Goal: Information Seeking & Learning: Find specific fact

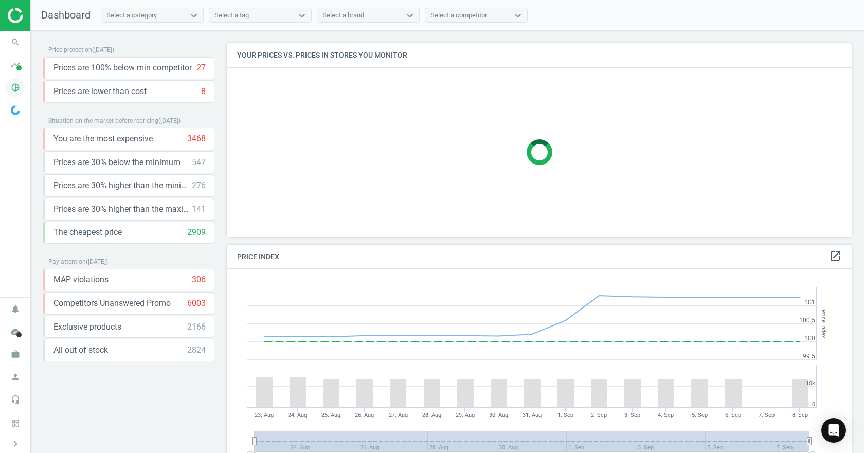
scroll to position [253, 633]
click at [20, 73] on icon "timeline" at bounding box center [16, 65] width 20 height 20
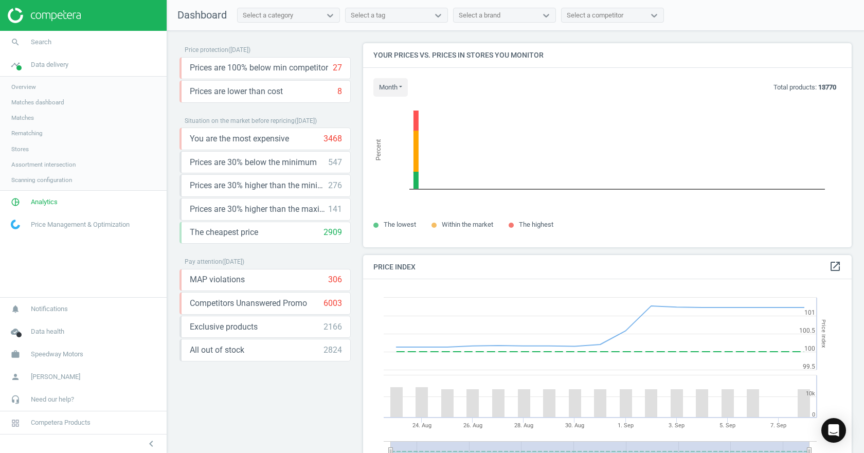
scroll to position [5, 5]
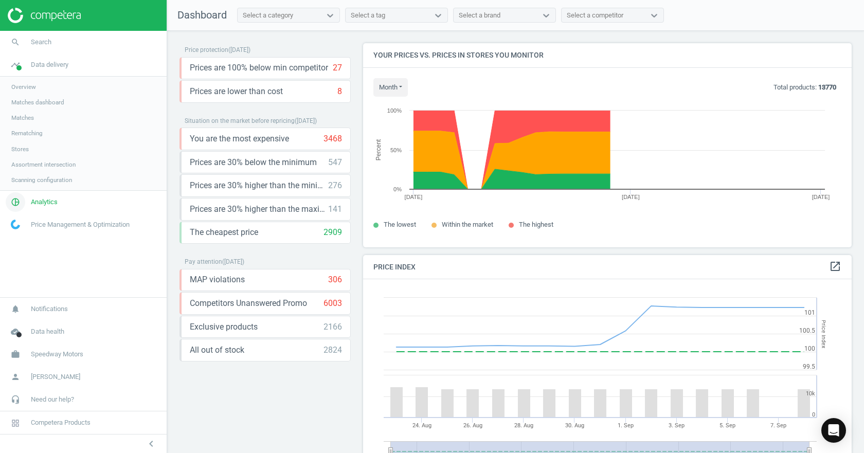
click at [38, 202] on span "Analytics" at bounding box center [44, 201] width 27 height 9
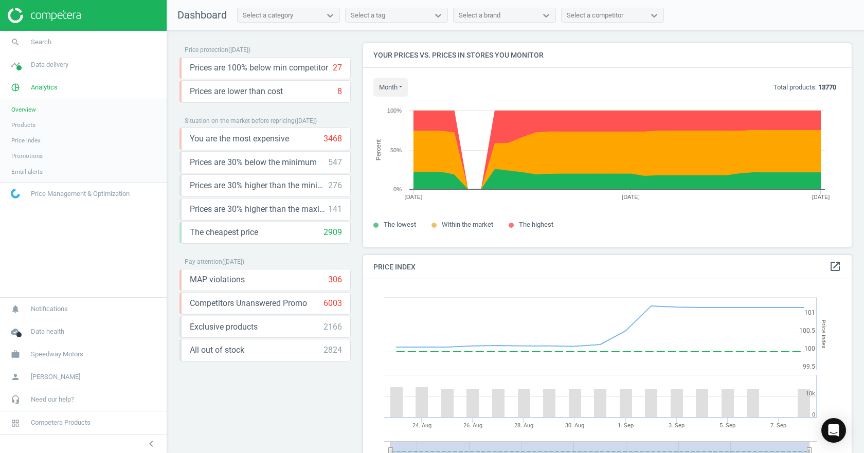
click at [21, 125] on span "Products" at bounding box center [23, 125] width 24 height 8
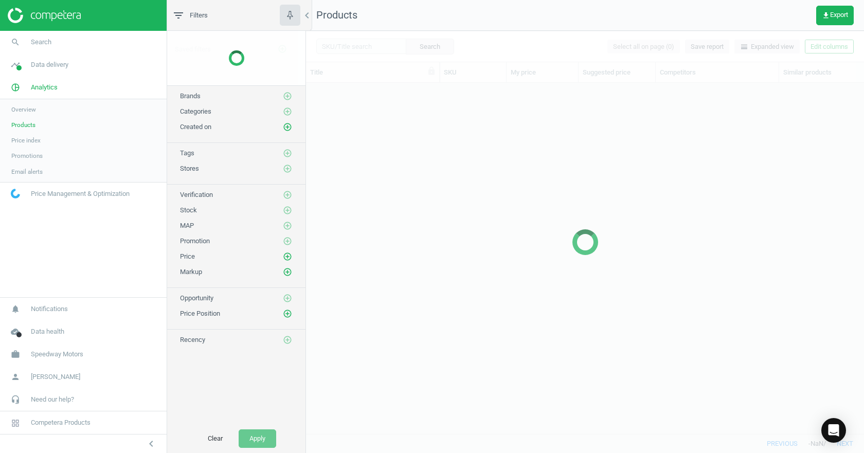
scroll to position [335, 550]
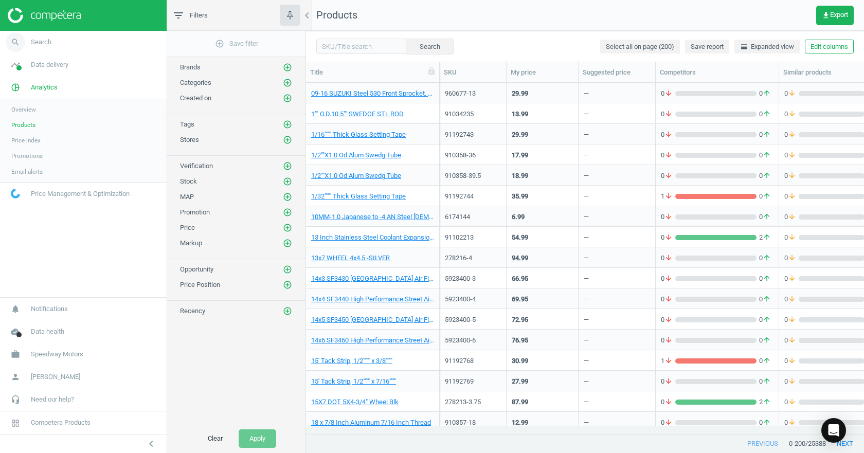
click at [26, 42] on span "search" at bounding box center [15, 42] width 31 height 23
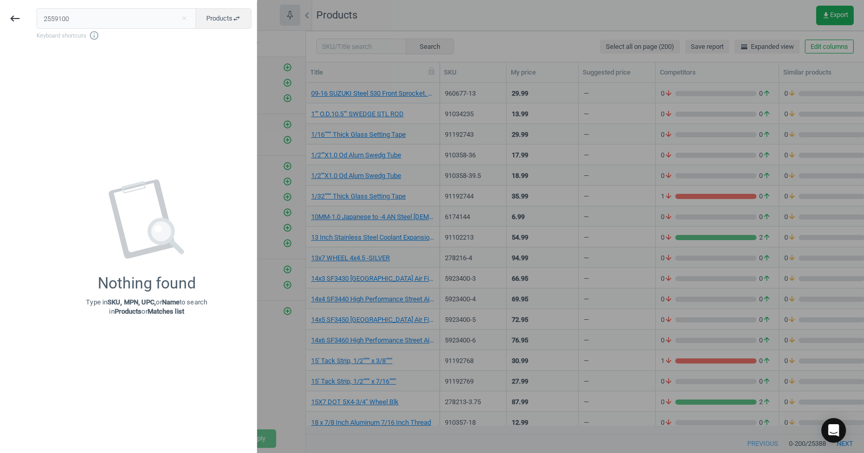
type input "2559100"
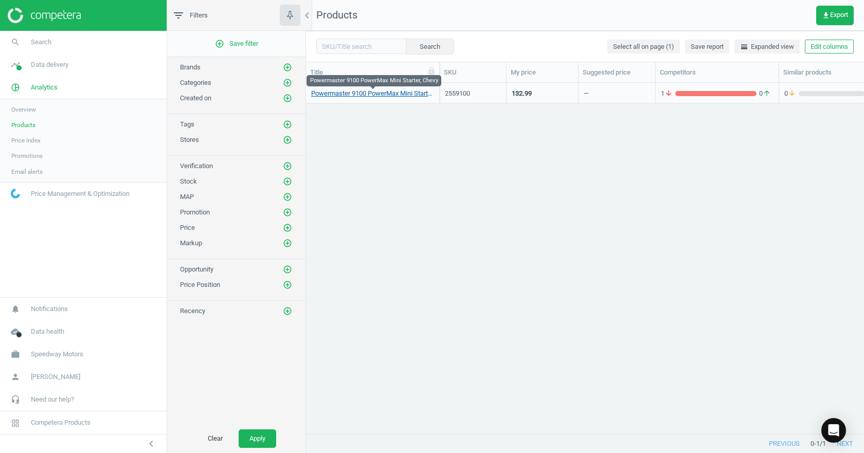
click at [411, 95] on link "Powermaster 9100 PowerMax Mini Starter, Chevy" at bounding box center [372, 93] width 123 height 9
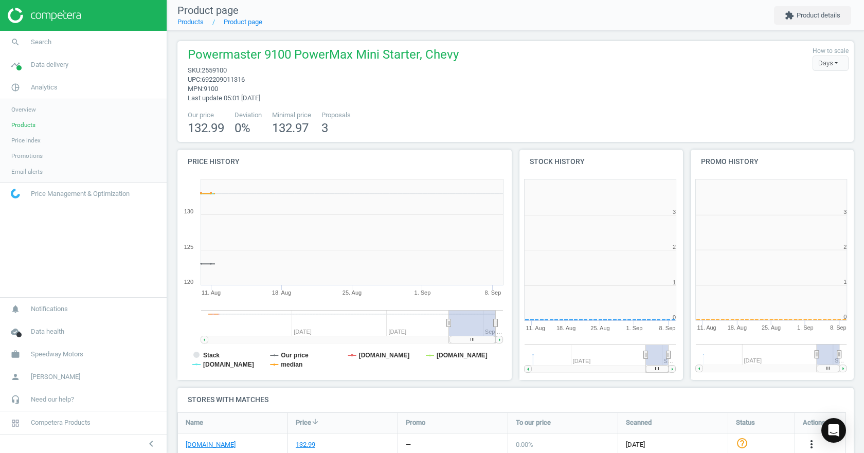
scroll to position [222, 177]
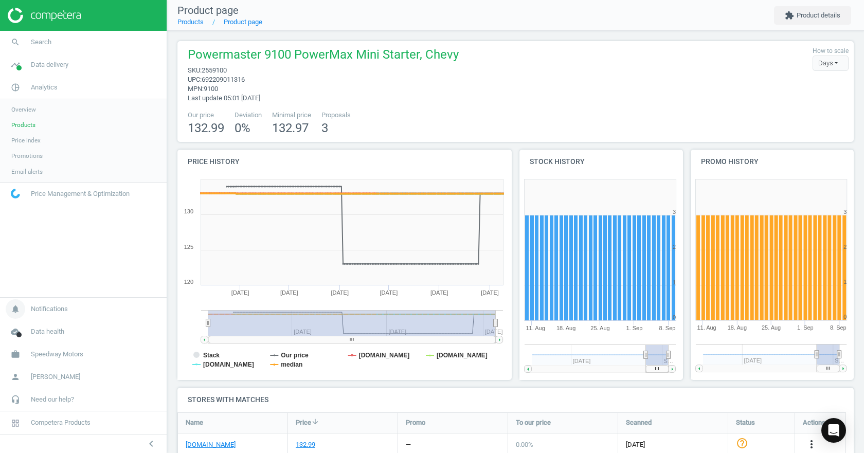
drag, startPoint x: 448, startPoint y: 321, endPoint x: 128, endPoint y: 300, distance: 320.6
click at [129, 301] on section "search Search timeline Data delivery Overview Matches dashboard Matches Rematch…" at bounding box center [432, 226] width 864 height 453
click at [33, 48] on link "search Search" at bounding box center [83, 42] width 167 height 23
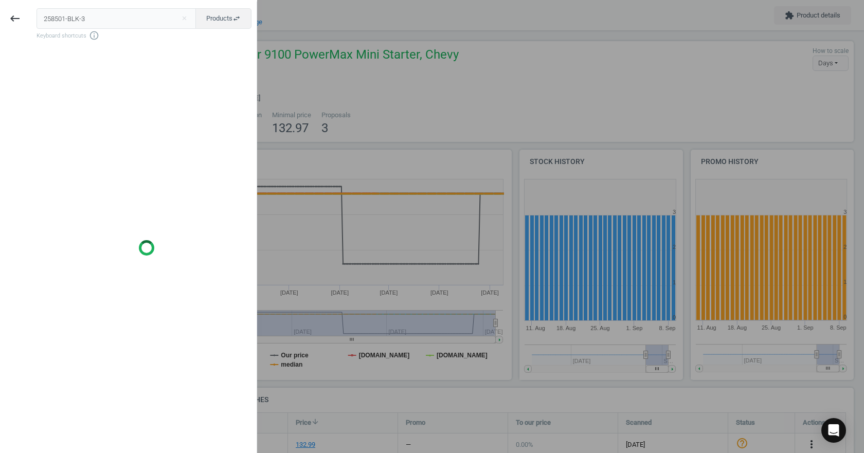
type input "258501-BLK-3"
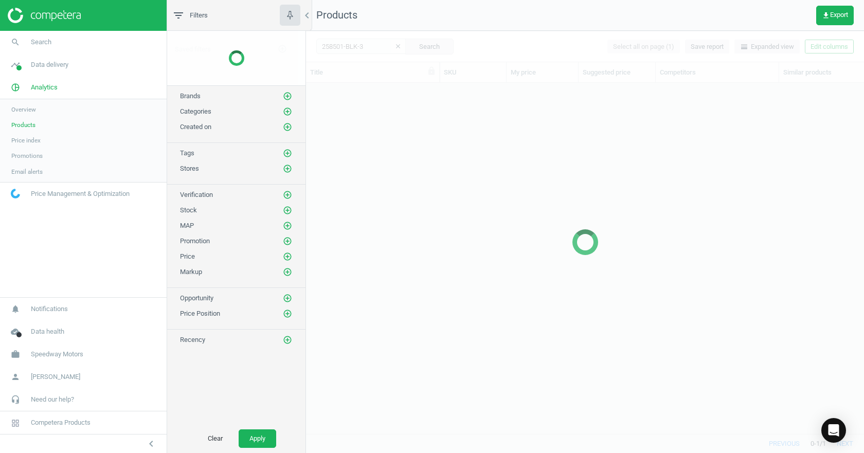
scroll to position [335, 550]
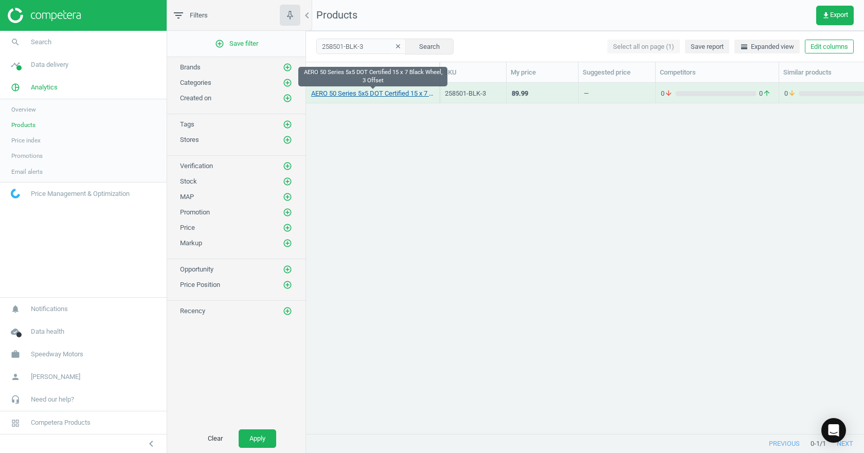
click at [381, 90] on link "AERO 50 Series 5x5 DOT Certified 15 x 7 Black Wheel, 3 Offset" at bounding box center [372, 93] width 123 height 9
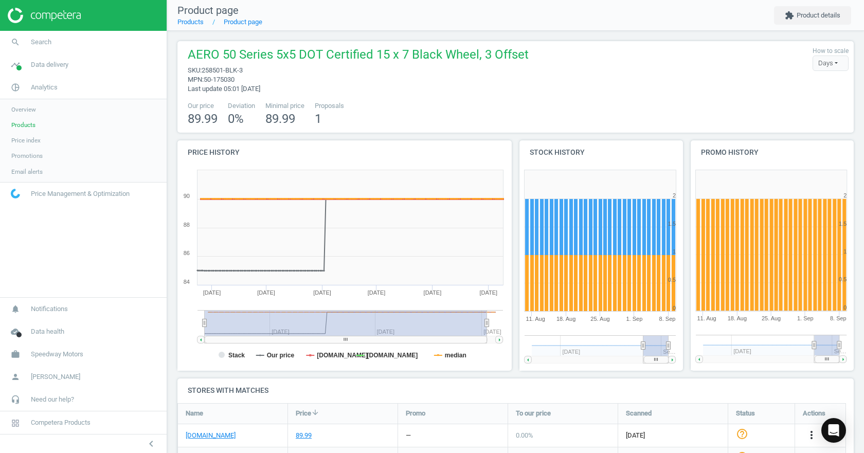
drag, startPoint x: 444, startPoint y: 321, endPoint x: 100, endPoint y: 283, distance: 345.7
click at [100, 283] on section "search Search timeline Data delivery Overview Matches dashboard Matches Rematch…" at bounding box center [432, 226] width 864 height 453
click at [42, 42] on span "Search" at bounding box center [41, 42] width 21 height 9
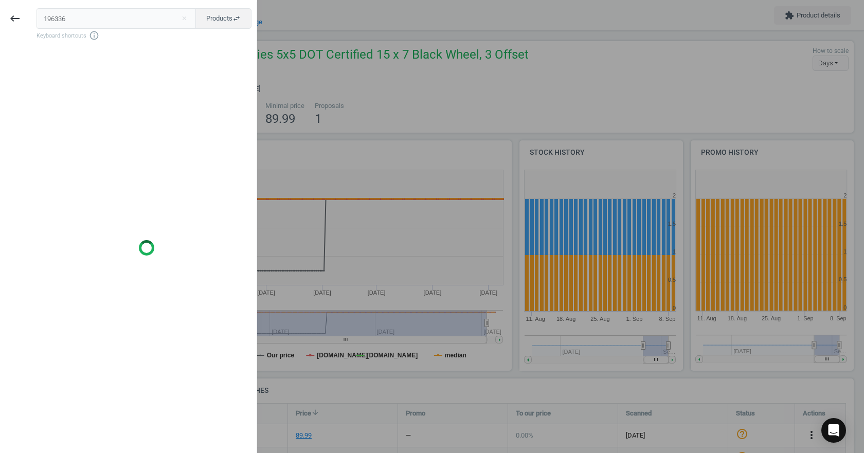
type input "196336"
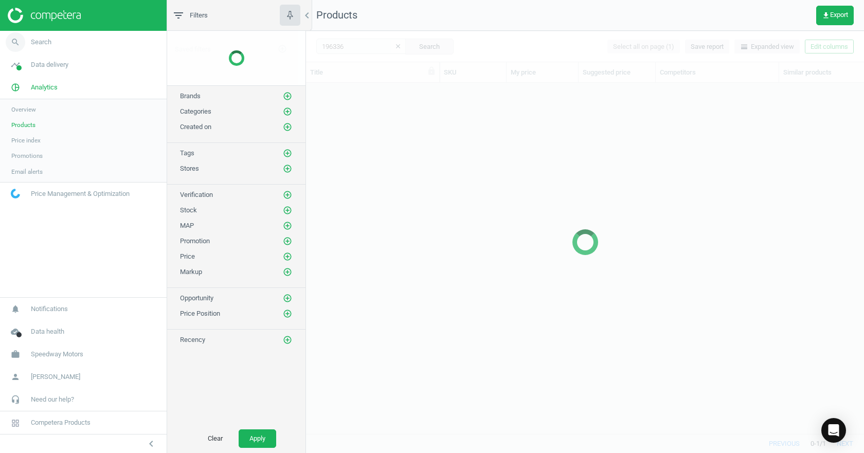
scroll to position [335, 550]
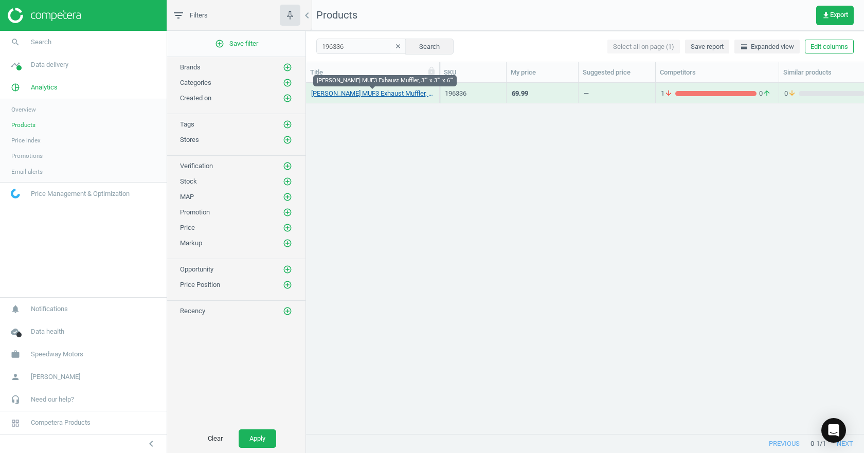
click at [368, 94] on link "[PERSON_NAME] MUF3 Exhaust Muffler, 3"" x 3"" x 6""" at bounding box center [372, 93] width 123 height 9
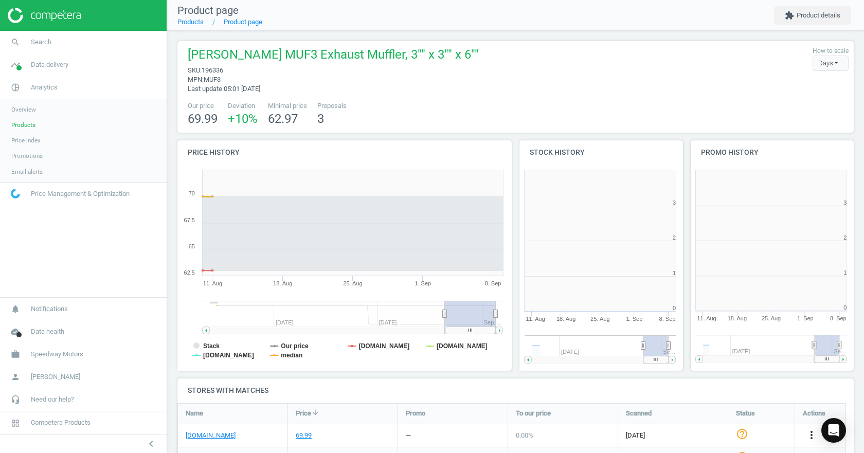
scroll to position [5, 5]
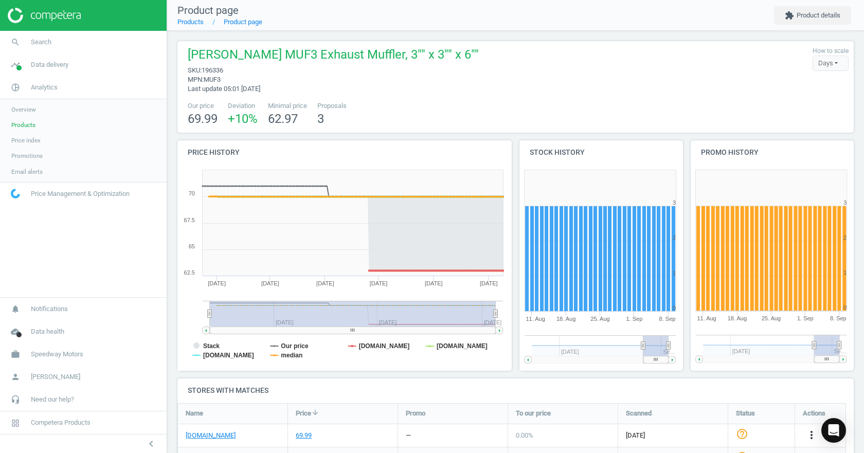
drag, startPoint x: 447, startPoint y: 316, endPoint x: 137, endPoint y: 290, distance: 310.8
click at [137, 290] on section "search Search timeline Data delivery Overview Matches dashboard Matches Rematch…" at bounding box center [432, 226] width 864 height 453
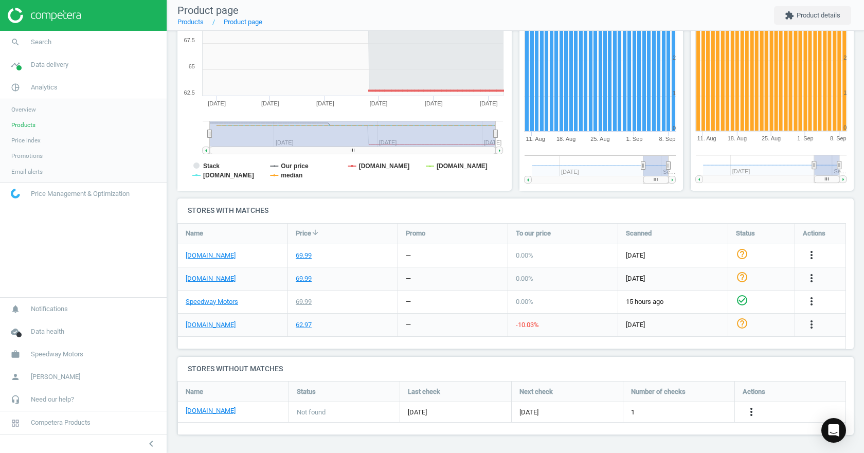
scroll to position [0, 0]
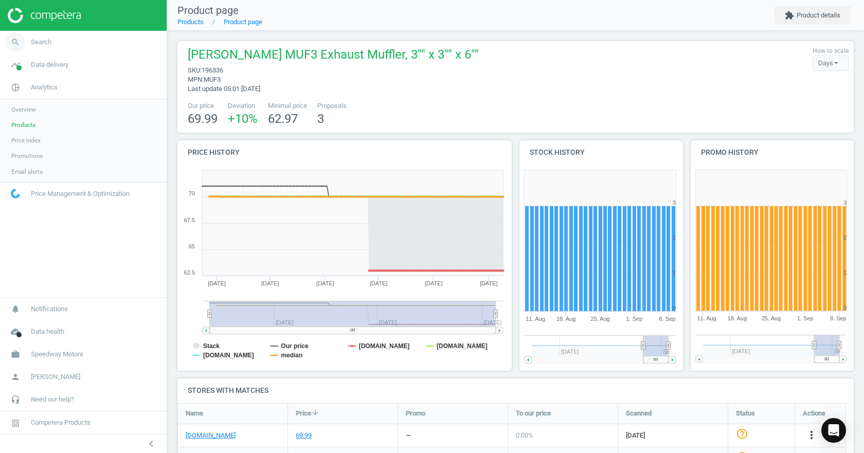
click at [42, 47] on link "search Search" at bounding box center [83, 42] width 167 height 23
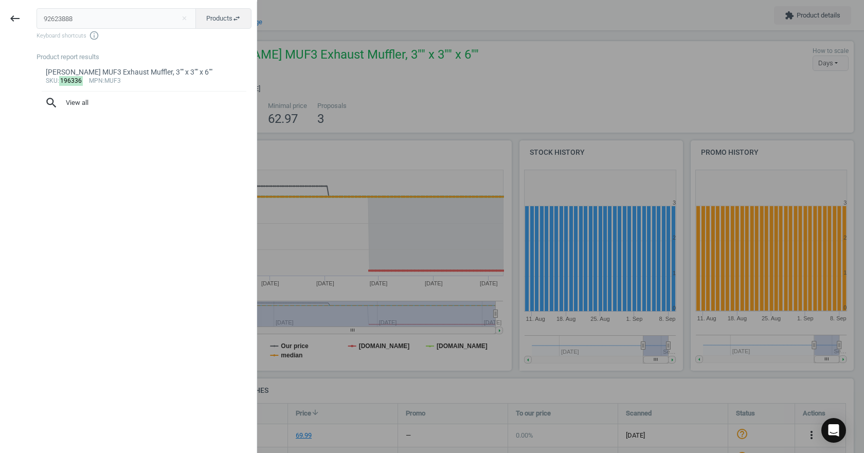
type input "92623888"
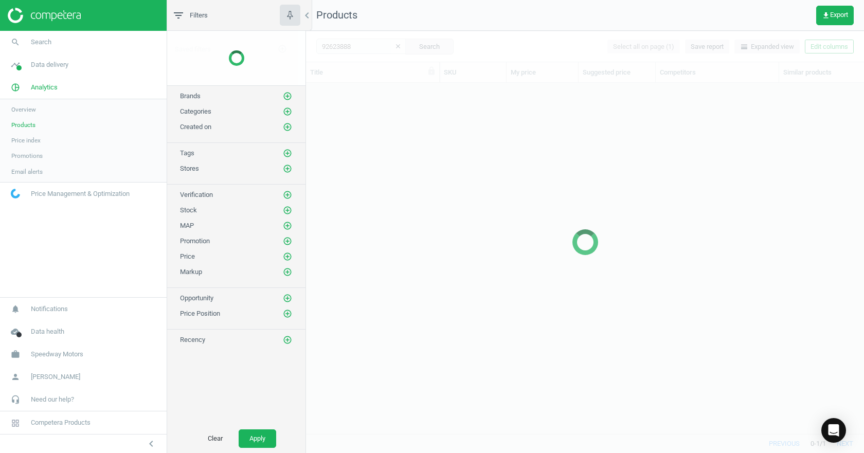
scroll to position [335, 550]
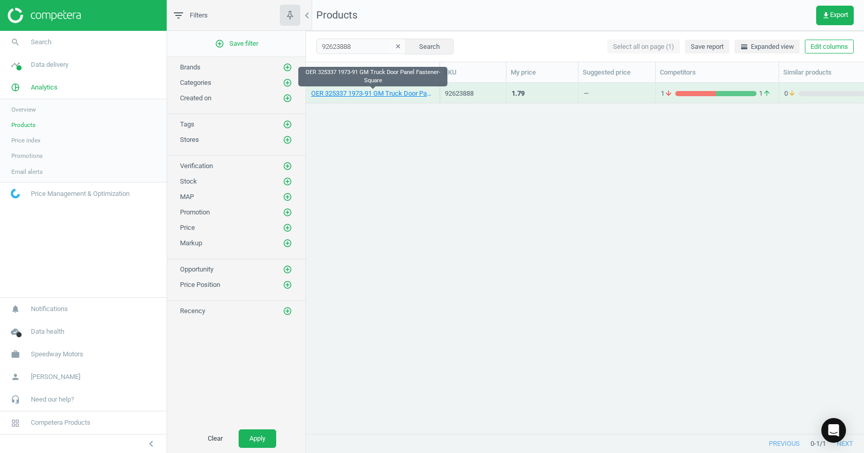
click at [343, 88] on div "OER 325337 1973-91 GM Truck Door Panel Fastener-Square" at bounding box center [372, 93] width 123 height 18
click at [347, 94] on link "OER 325337 1973-91 GM Truck Door Panel Fastener-Square" at bounding box center [372, 93] width 123 height 9
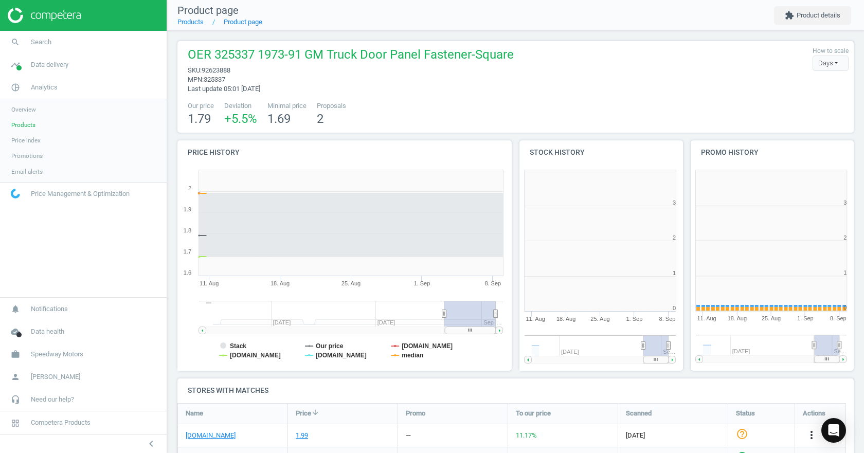
scroll to position [222, 177]
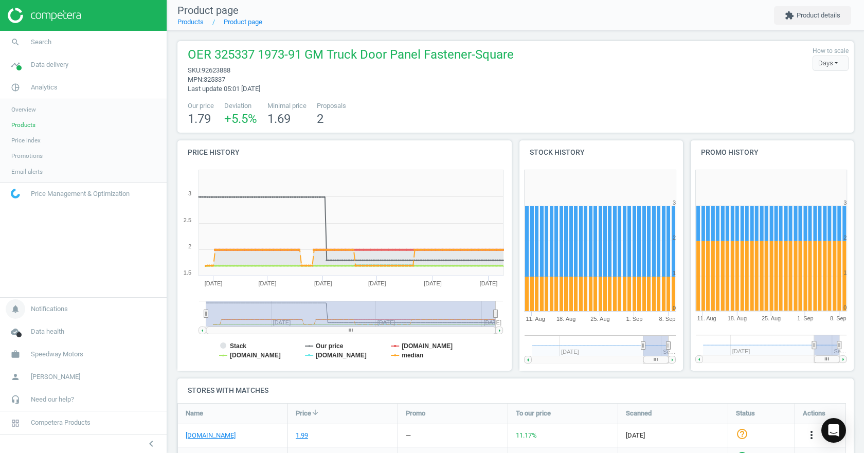
drag, startPoint x: 444, startPoint y: 313, endPoint x: 153, endPoint y: 306, distance: 291.2
click at [153, 306] on section "search Search timeline Data delivery Overview Matches dashboard Matches Rematch…" at bounding box center [432, 226] width 864 height 453
click at [20, 38] on icon "search" at bounding box center [16, 42] width 20 height 20
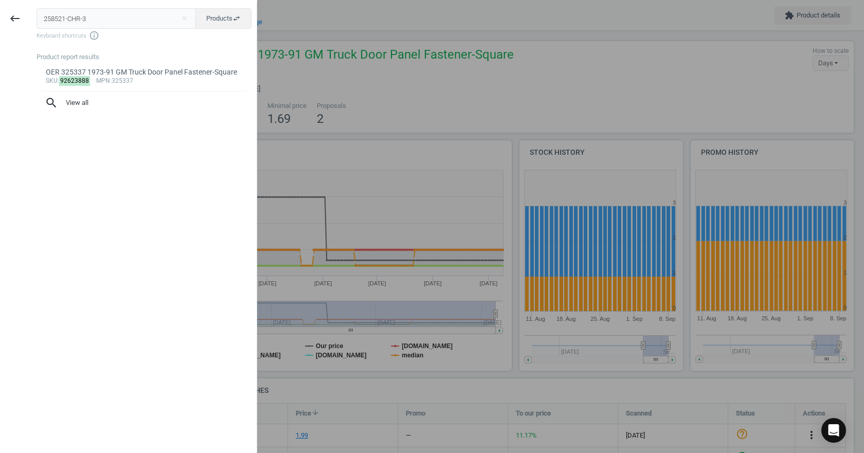
type input "258521-CHR-3"
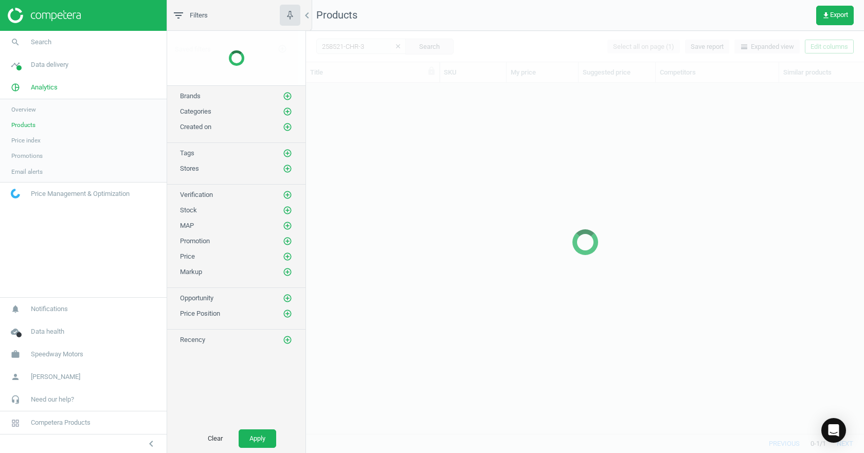
scroll to position [335, 550]
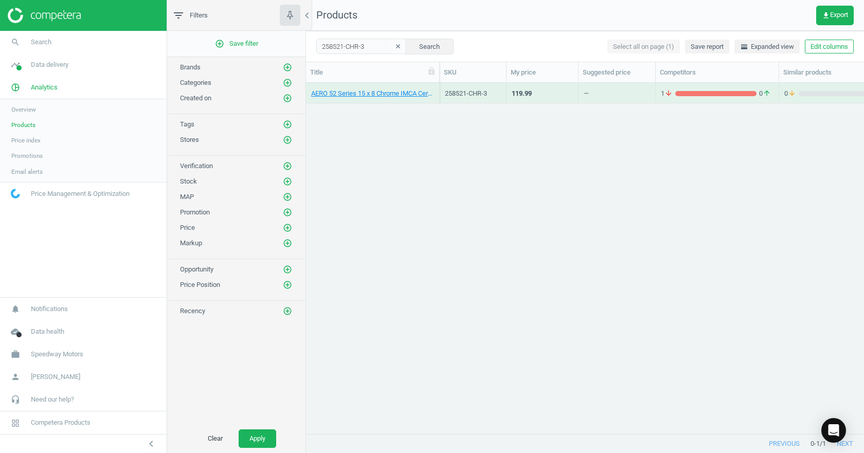
click at [421, 98] on div "AERO 52 Series 15 x 8 Chrome IMCA Certified Wheel, 3 Offset 5x5" at bounding box center [372, 95] width 123 height 13
click at [419, 96] on link "AERO 52 Series 15 x 8 Chrome IMCA Certified Wheel, 3 Offset 5x5" at bounding box center [372, 93] width 123 height 9
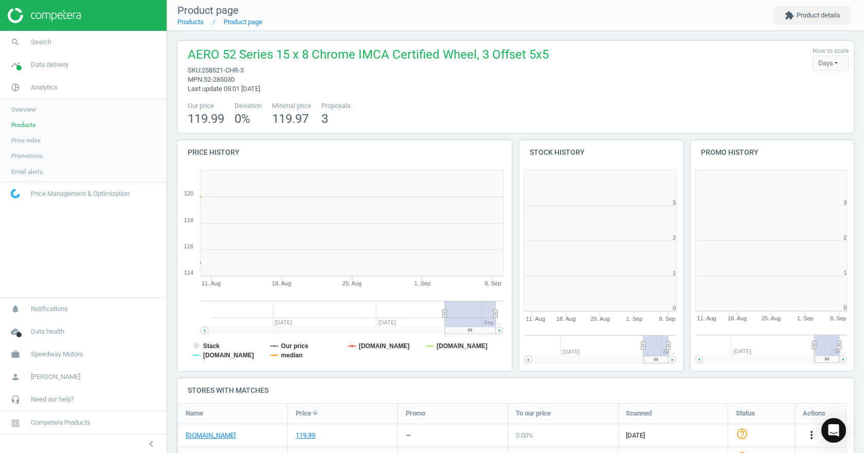
scroll to position [222, 177]
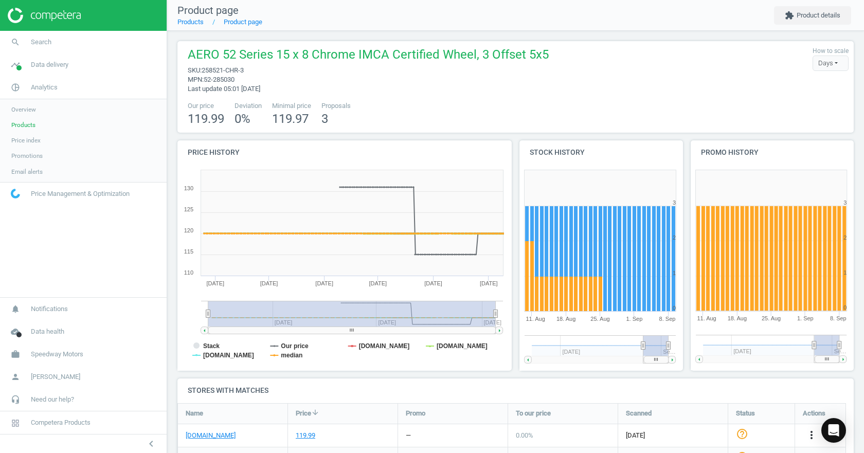
drag, startPoint x: 445, startPoint y: 314, endPoint x: 157, endPoint y: 281, distance: 289.9
click at [157, 282] on section "search Search timeline Data delivery Overview Matches dashboard Matches Rematch…" at bounding box center [432, 226] width 864 height 453
click at [63, 42] on link "search Search" at bounding box center [83, 42] width 167 height 23
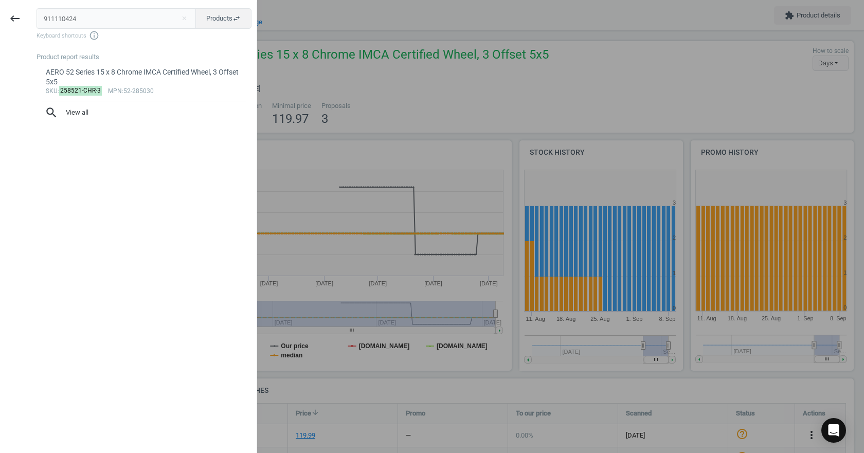
type input "911110424"
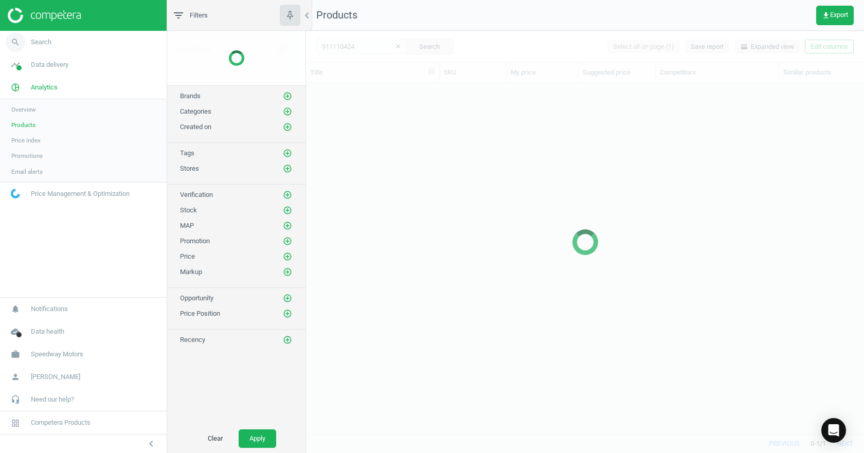
scroll to position [335, 550]
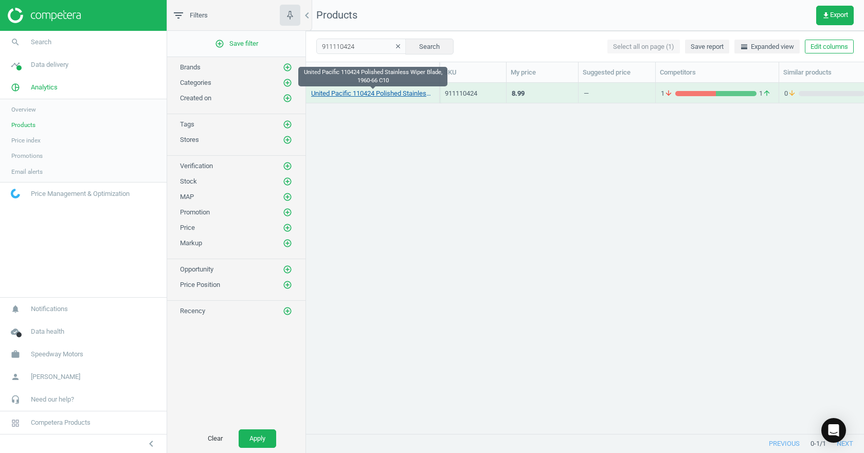
click at [399, 94] on link "United Pacific 110424 Polished Stainless Wiper Blade, 1960-66 C10" at bounding box center [372, 93] width 123 height 9
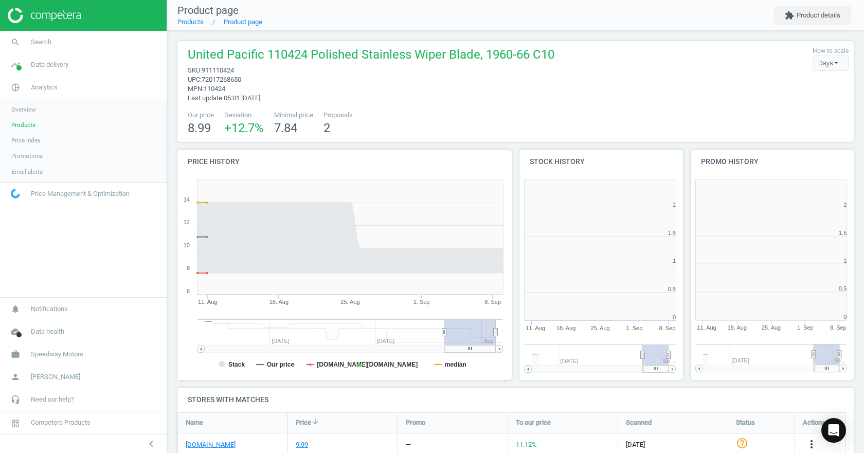
scroll to position [5, 5]
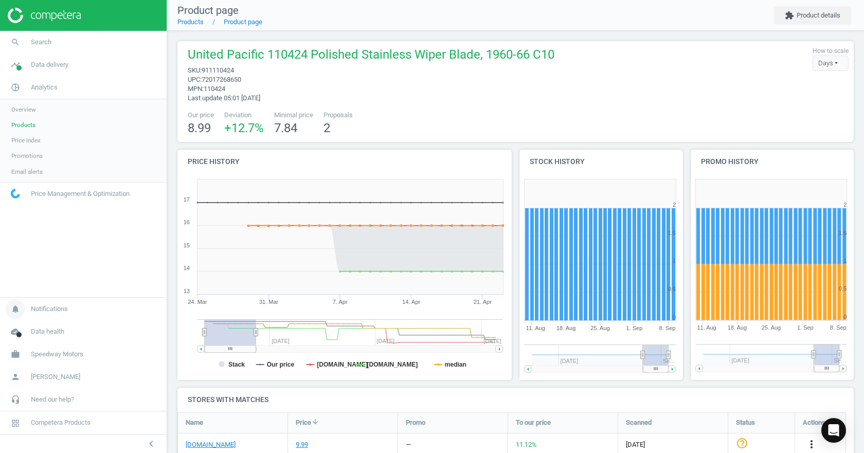
drag, startPoint x: 447, startPoint y: 336, endPoint x: 133, endPoint y: 309, distance: 315.4
click at [133, 309] on section "search Search timeline Data delivery Overview Matches dashboard Matches Rematch…" at bounding box center [432, 226] width 864 height 453
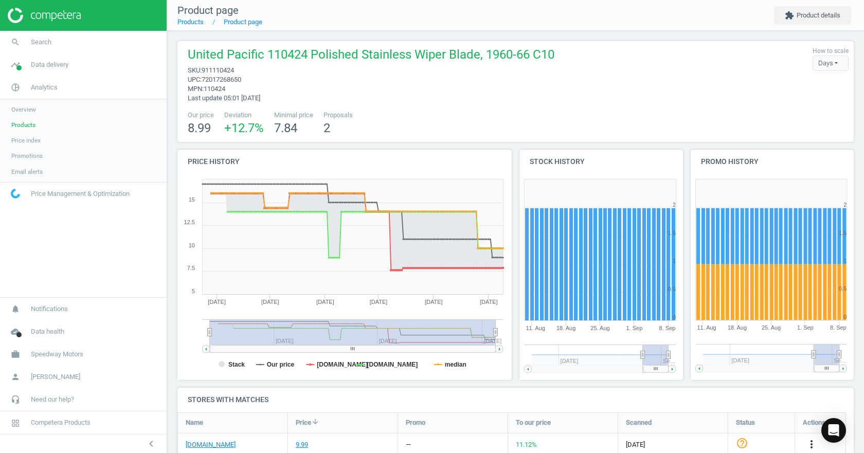
drag, startPoint x: 256, startPoint y: 331, endPoint x: 558, endPoint y: 369, distance: 304.3
click at [558, 369] on div "Price history Created with Highstock 6.2.0 Stack Our price [DOMAIN_NAME] [DOMAI…" at bounding box center [516, 269] width 684 height 238
click at [446, 364] on tspan "median" at bounding box center [456, 364] width 22 height 7
click at [232, 363] on tspan "Stack" at bounding box center [236, 364] width 16 height 7
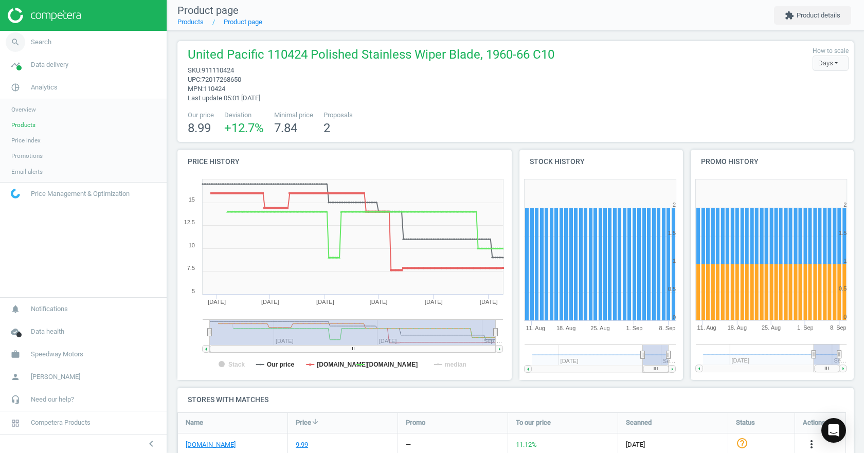
click at [24, 40] on icon "search" at bounding box center [16, 42] width 20 height 20
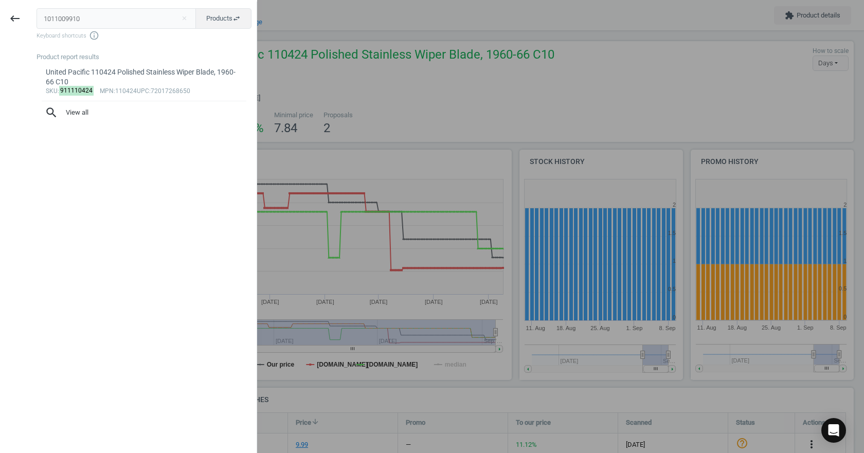
type input "1011009910"
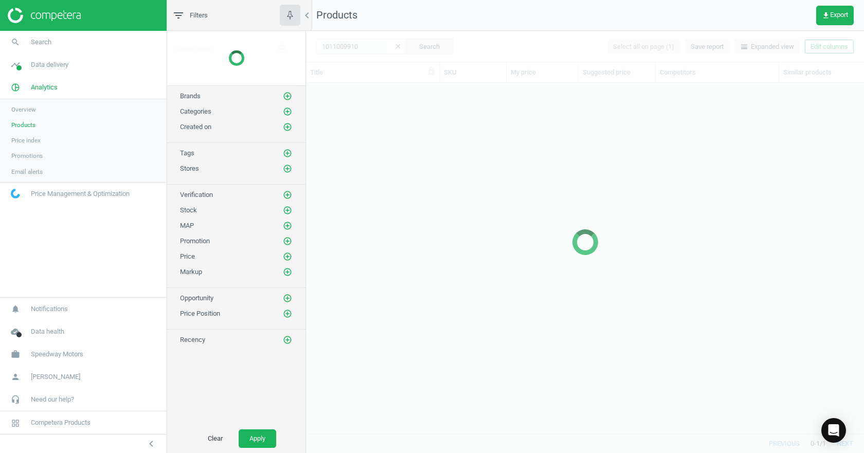
scroll to position [335, 550]
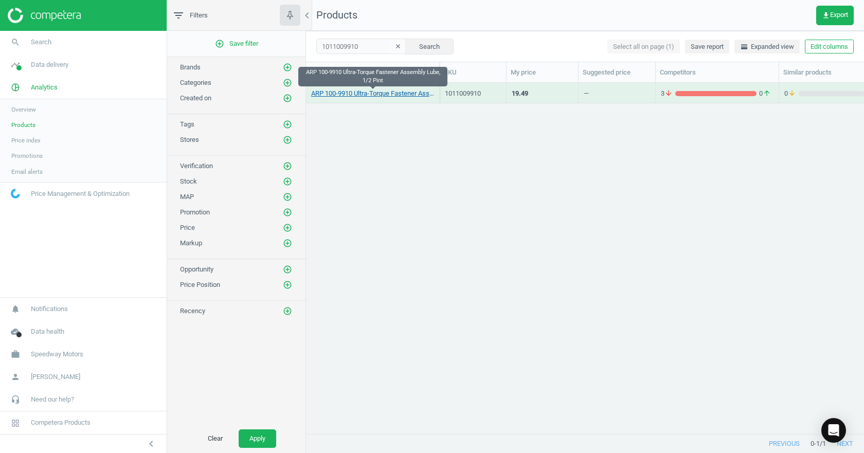
click at [344, 95] on link "ARP 100-9910 Ultra-Torque Fastener Assembly Lube, 1/2 Pint" at bounding box center [372, 93] width 123 height 9
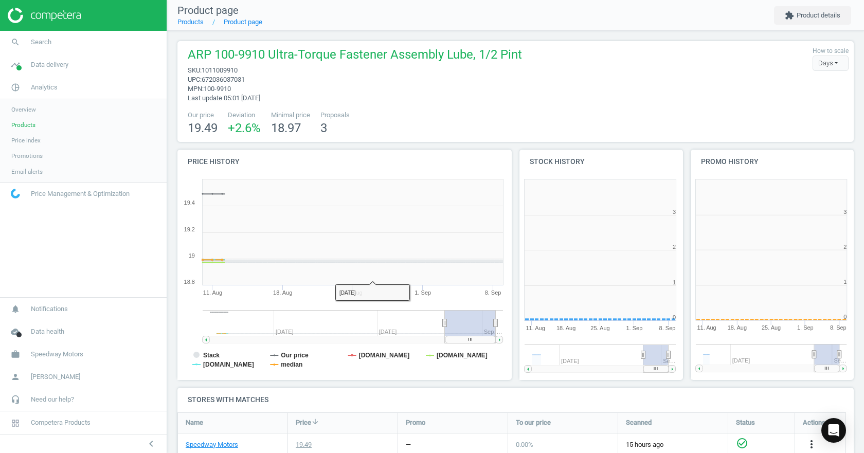
scroll to position [5, 5]
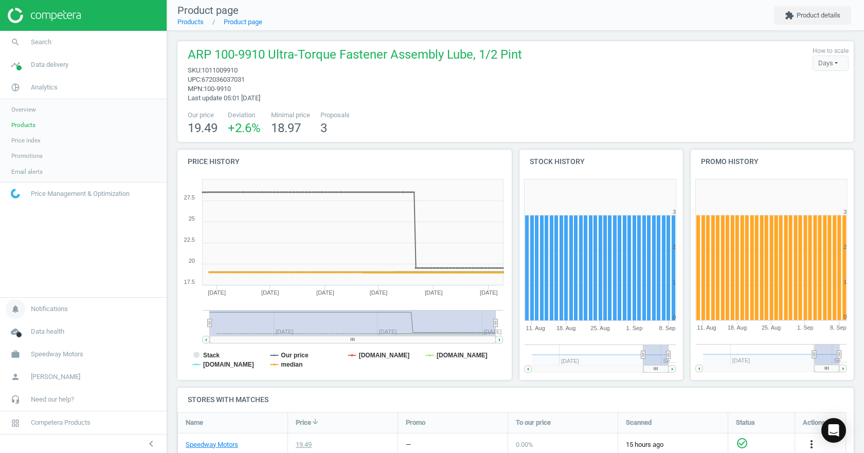
drag, startPoint x: 445, startPoint y: 327, endPoint x: 120, endPoint y: 309, distance: 325.0
click at [121, 309] on section "search Search timeline Data delivery Overview Matches dashboard Matches Rematch…" at bounding box center [432, 226] width 864 height 453
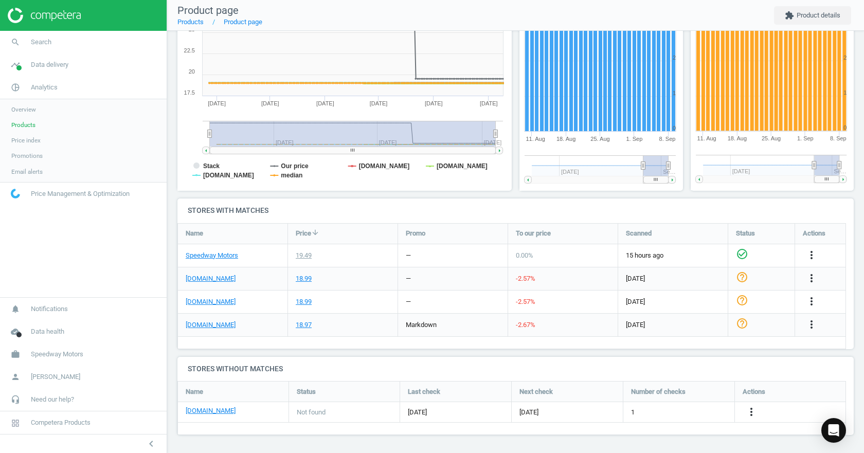
scroll to position [0, 0]
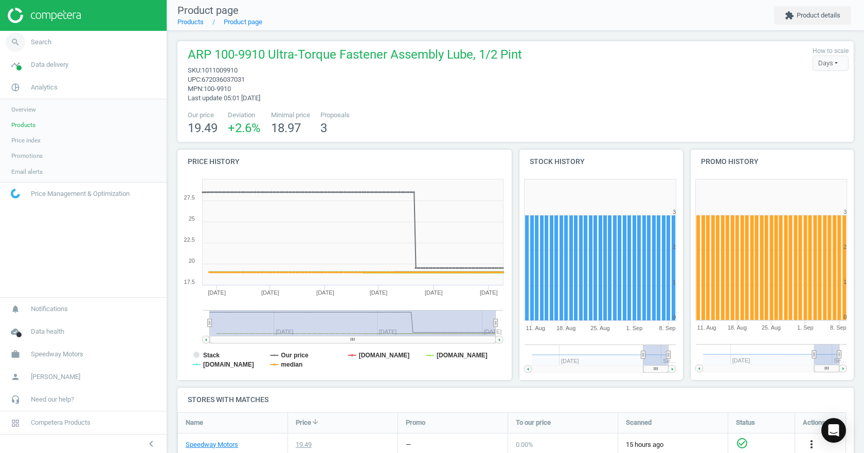
click at [53, 35] on link "search Search" at bounding box center [83, 42] width 167 height 23
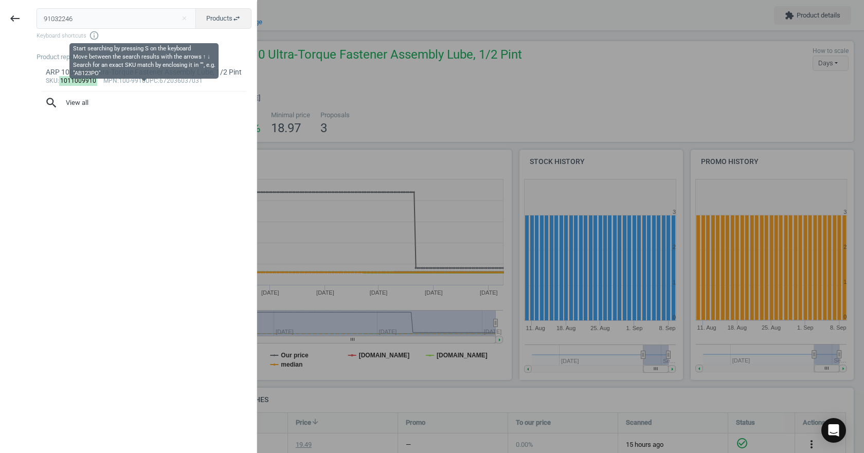
type input "91032246"
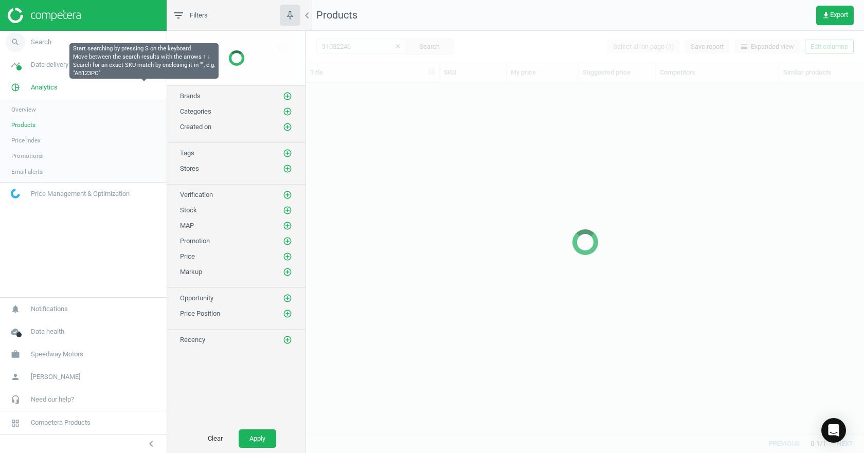
scroll to position [335, 550]
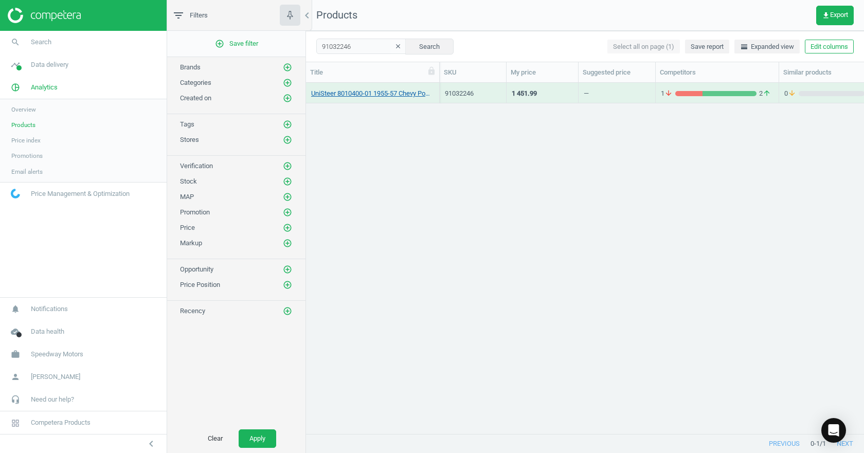
click at [386, 92] on link "UniSteer 8010400-01 1955-57 Chevy Power Rack & Pinion" at bounding box center [372, 93] width 123 height 9
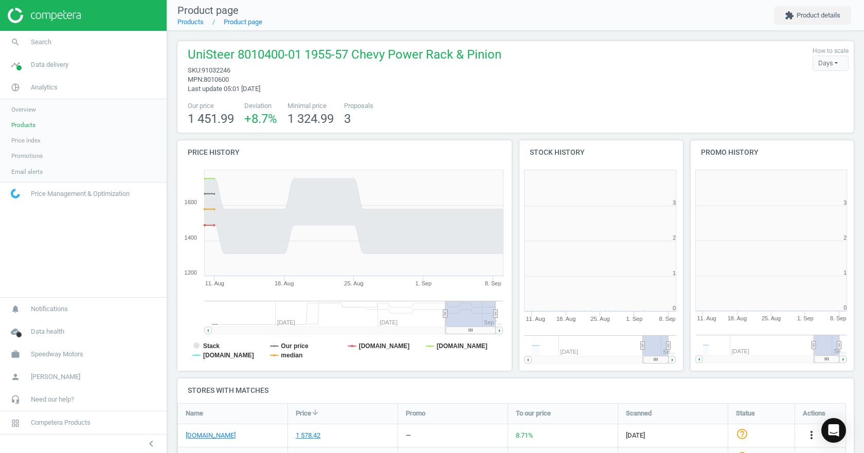
scroll to position [222, 177]
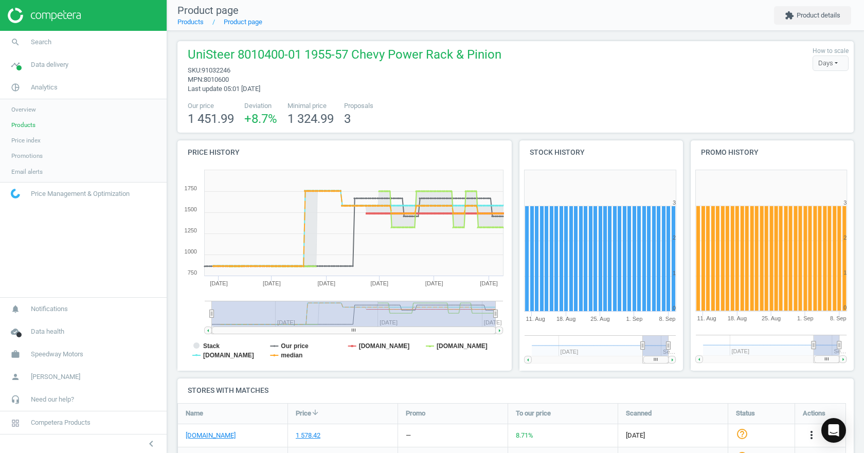
drag, startPoint x: 445, startPoint y: 314, endPoint x: 118, endPoint y: 290, distance: 328.5
click at [119, 290] on section "search Search timeline Data delivery Overview Matches dashboard Matches Rematch…" at bounding box center [432, 226] width 864 height 453
click at [299, 356] on tspan "median" at bounding box center [292, 355] width 22 height 7
click at [210, 343] on tspan "Stack" at bounding box center [211, 346] width 16 height 7
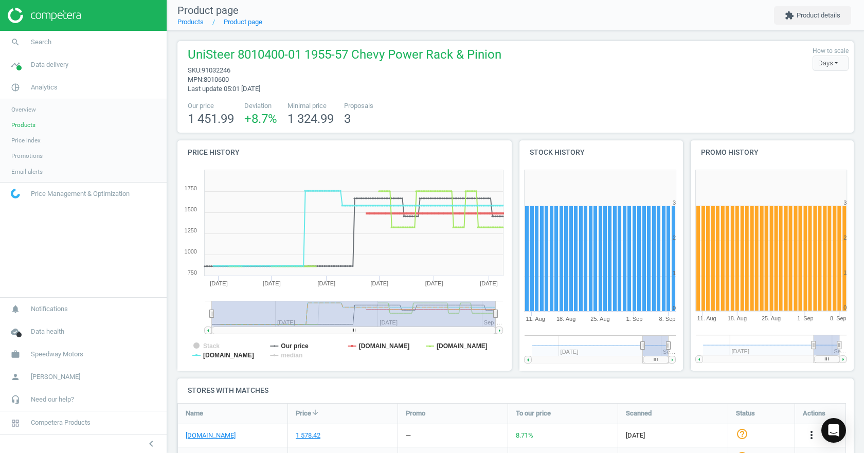
click at [727, 55] on div "UniSteer 8010400-01 1955-57 Chevy Power Rack & Pinion sku : 91032246 mpn : 8010…" at bounding box center [516, 69] width 666 height 47
click at [85, 43] on link "search Search" at bounding box center [83, 42] width 167 height 23
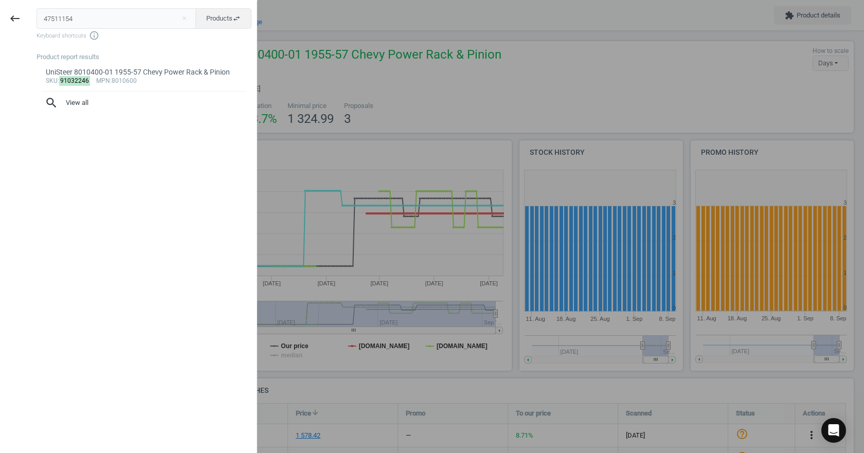
type input "47511154"
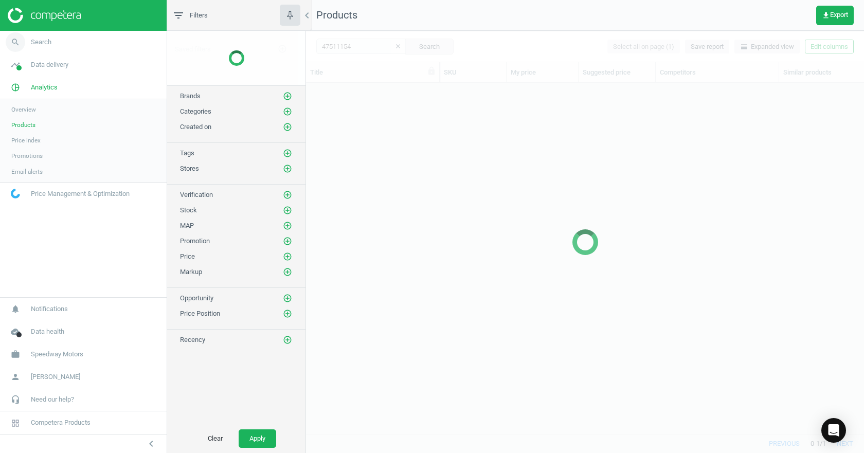
scroll to position [335, 550]
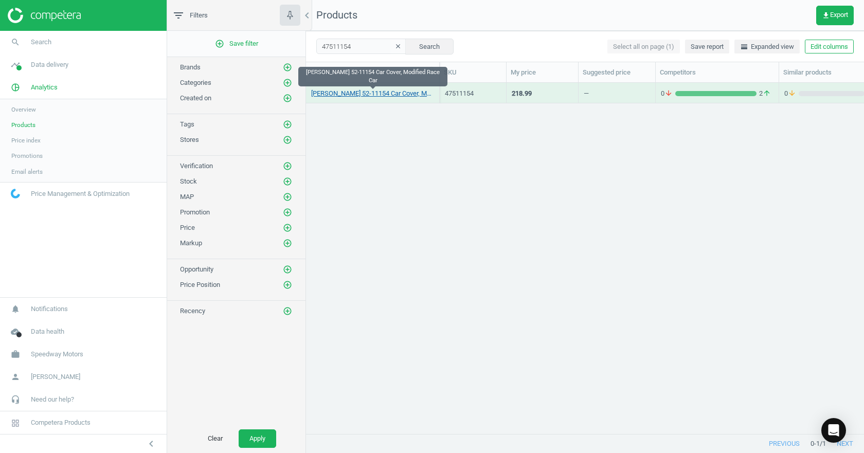
click at [365, 94] on link "Longacre 52-11154 Car Cover, Modified Race Car" at bounding box center [372, 93] width 123 height 9
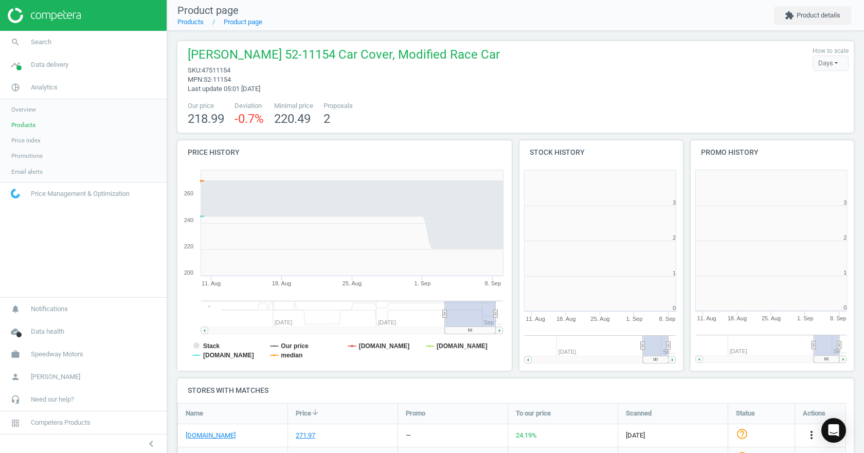
scroll to position [222, 177]
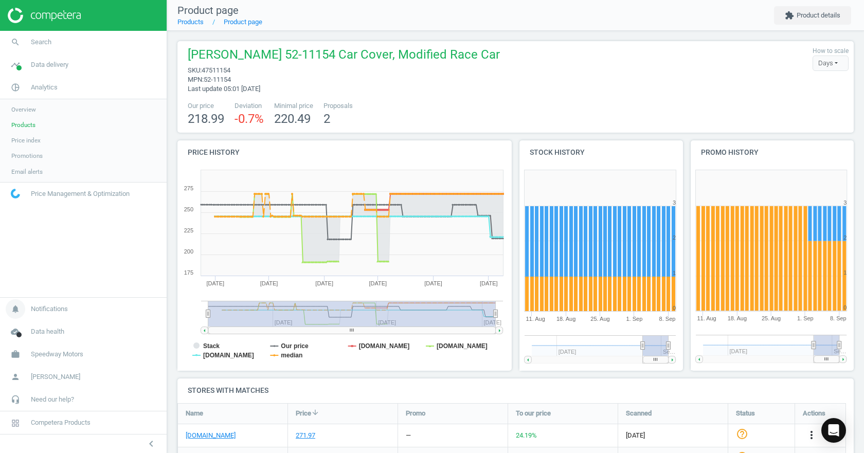
drag, startPoint x: 445, startPoint y: 312, endPoint x: 156, endPoint y: 305, distance: 289.1
click at [139, 310] on section "search Search timeline Data delivery Overview Matches dashboard Matches Rematch…" at bounding box center [432, 226] width 864 height 453
click at [378, 350] on tspan "[DOMAIN_NAME]" at bounding box center [384, 346] width 51 height 7
click at [281, 355] on tspan "median" at bounding box center [292, 355] width 22 height 7
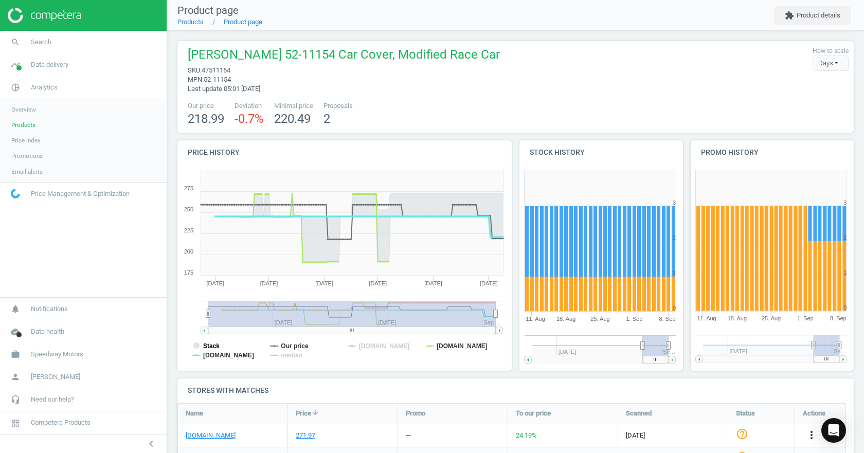
click at [204, 344] on tspan "Stack" at bounding box center [211, 346] width 16 height 7
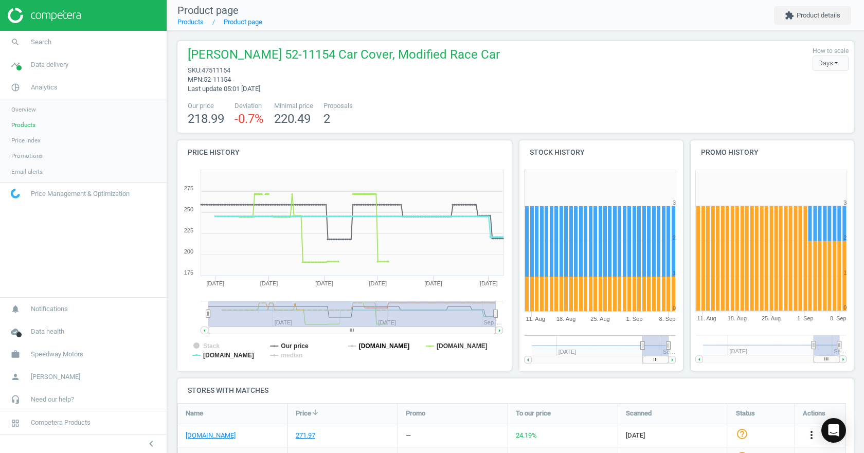
click at [369, 349] on tspan "[DOMAIN_NAME]" at bounding box center [384, 346] width 51 height 7
click at [531, 16] on nav "Product page Products Product page extension Product details" at bounding box center [515, 15] width 697 height 31
drag, startPoint x: 206, startPoint y: 315, endPoint x: 197, endPoint y: 313, distance: 9.0
click at [197, 313] on icon "Created with Highstock 6.2.0 Stack Our price pitstopusa.com summitracing.com je…" at bounding box center [342, 268] width 331 height 206
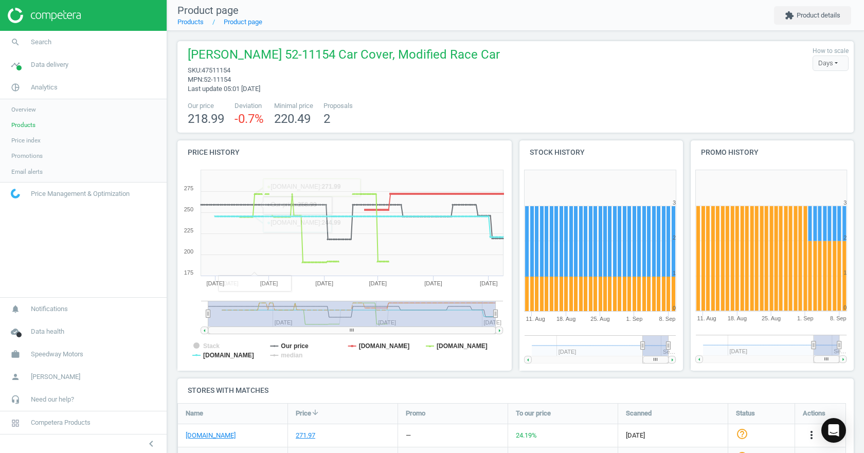
click at [831, 67] on div "Days" at bounding box center [831, 63] width 36 height 15
click at [831, 65] on div "Days" at bounding box center [831, 63] width 36 height 15
click at [822, 18] on button "extension Product details" at bounding box center [812, 15] width 77 height 19
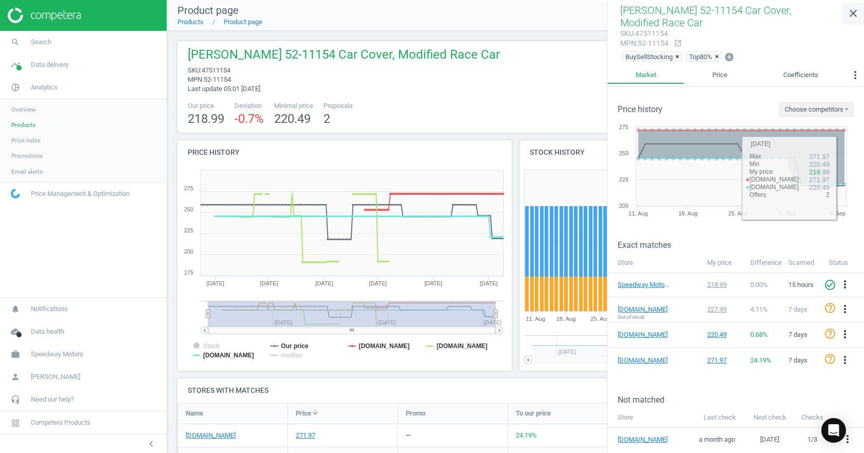
click at [851, 9] on icon "close" at bounding box center [853, 13] width 12 height 12
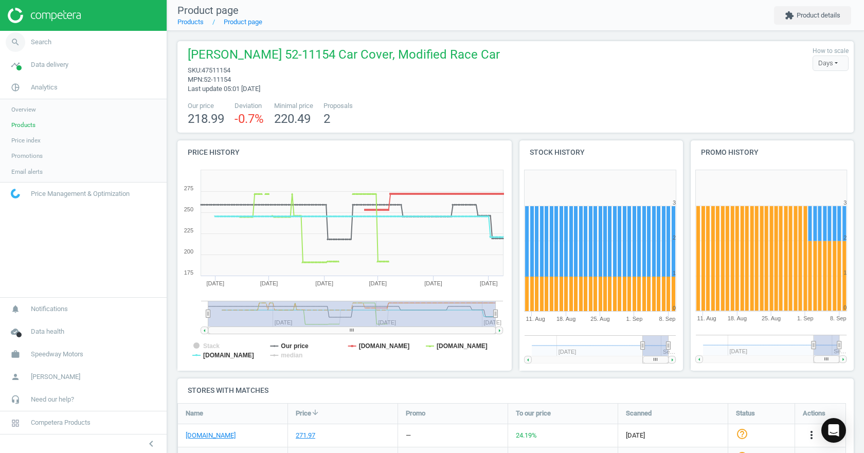
click at [32, 43] on span "Search" at bounding box center [41, 42] width 21 height 9
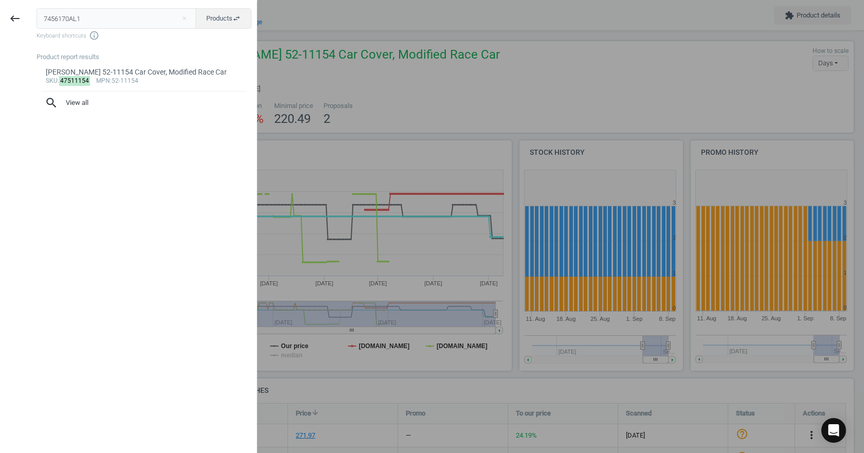
type input "7456170AL1"
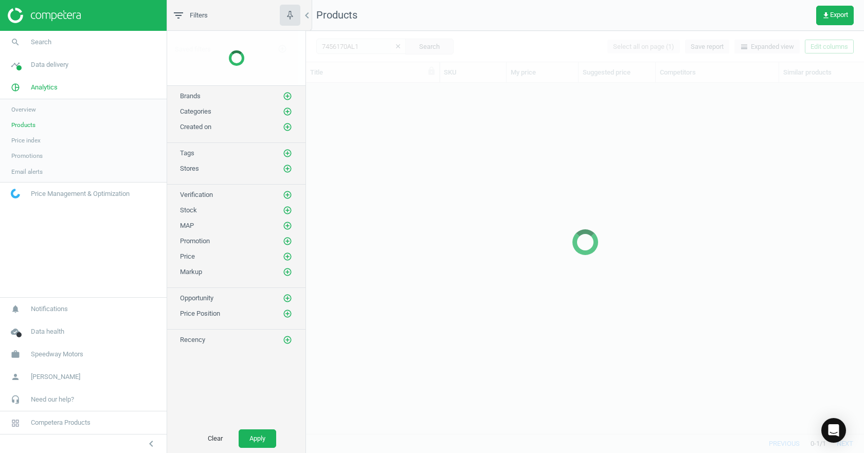
scroll to position [335, 550]
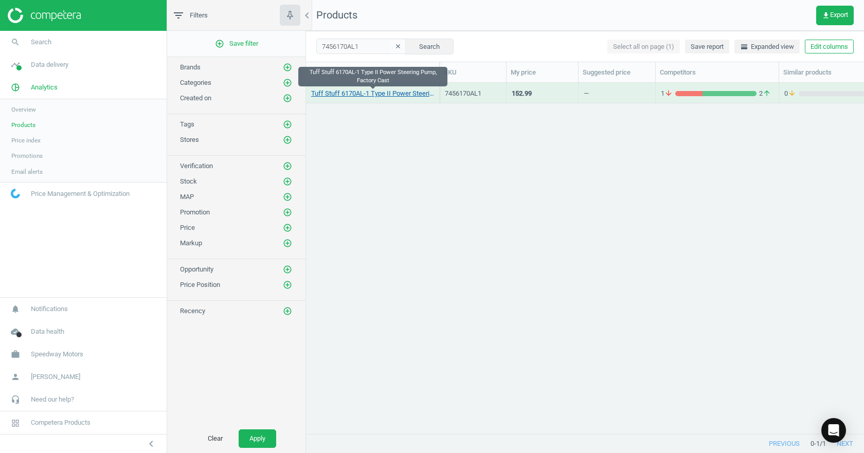
click at [365, 95] on link "Tuff Stuff 6170AL-1 Type II Power Steering Pump, Factory Cast" at bounding box center [372, 93] width 123 height 9
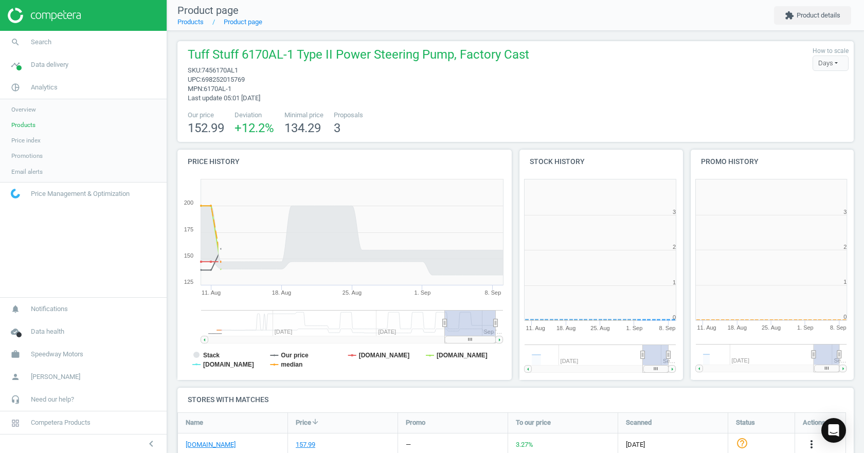
scroll to position [222, 177]
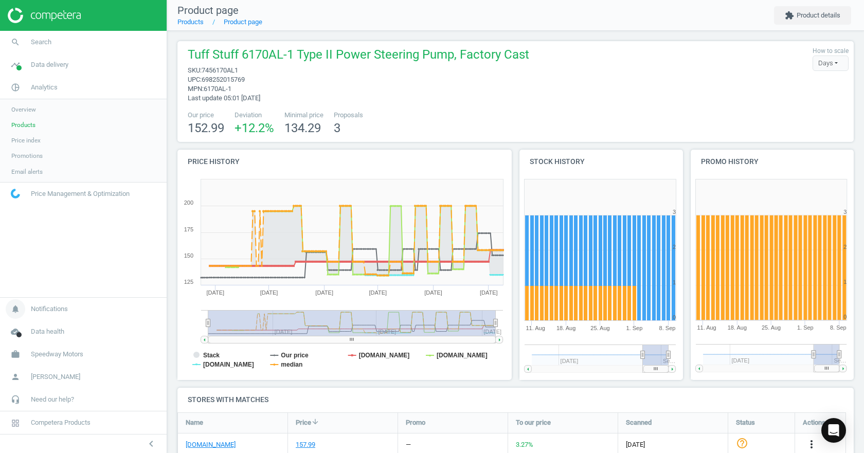
drag, startPoint x: 446, startPoint y: 323, endPoint x: 158, endPoint y: 311, distance: 288.3
click at [157, 310] on section "search Search timeline Data delivery Overview Matches dashboard Matches Rematch…" at bounding box center [432, 226] width 864 height 453
click at [285, 366] on tspan "median" at bounding box center [292, 364] width 22 height 7
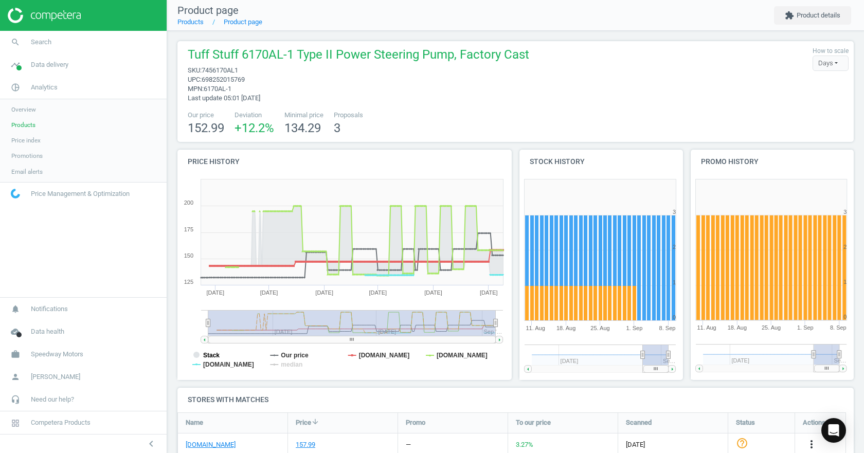
click at [209, 352] on tspan "Stack" at bounding box center [211, 355] width 16 height 7
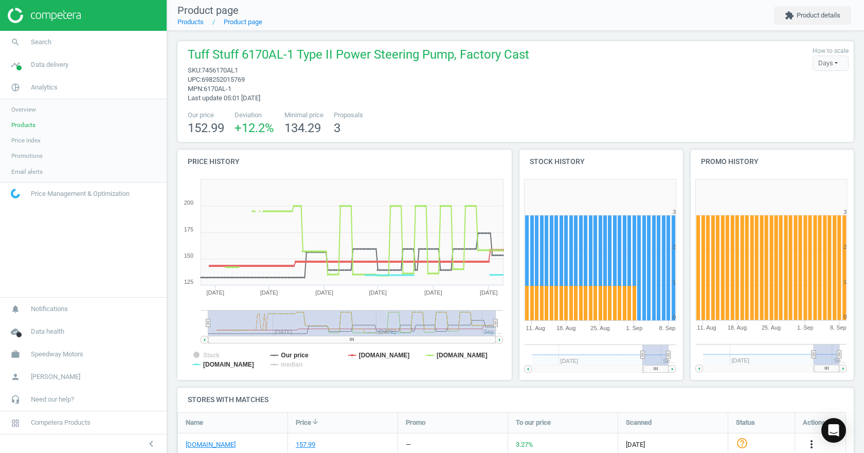
click at [234, 69] on span "7456170AL1" at bounding box center [220, 70] width 37 height 8
copy span "7456170AL1"
click at [43, 44] on span "Search" at bounding box center [41, 42] width 21 height 9
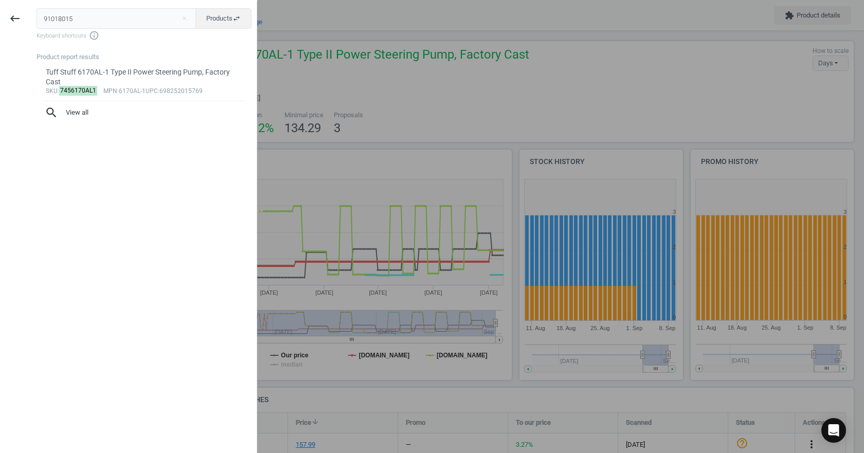
type input "91018015"
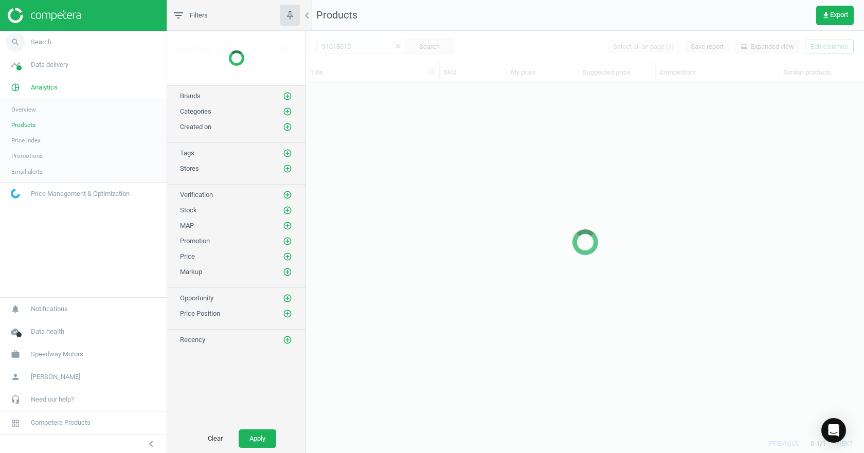
scroll to position [335, 550]
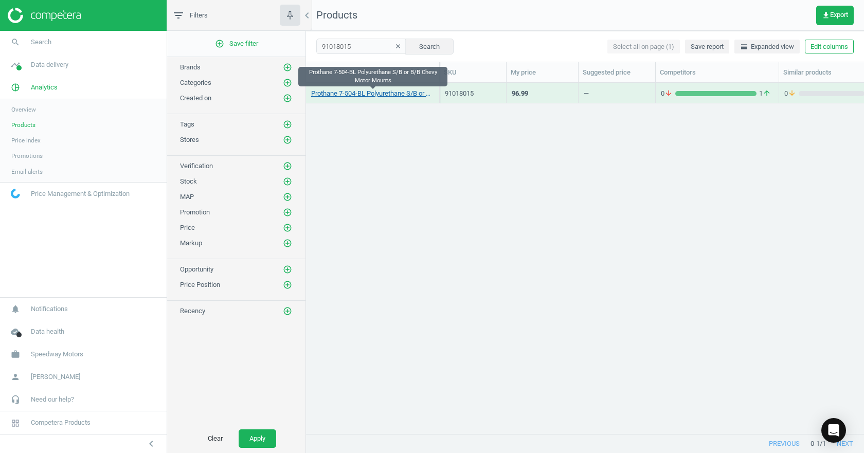
click at [385, 94] on link "Prothane 7-504-BL Polyurethane S/B or B/B Chevy Motor Mounts" at bounding box center [372, 93] width 123 height 9
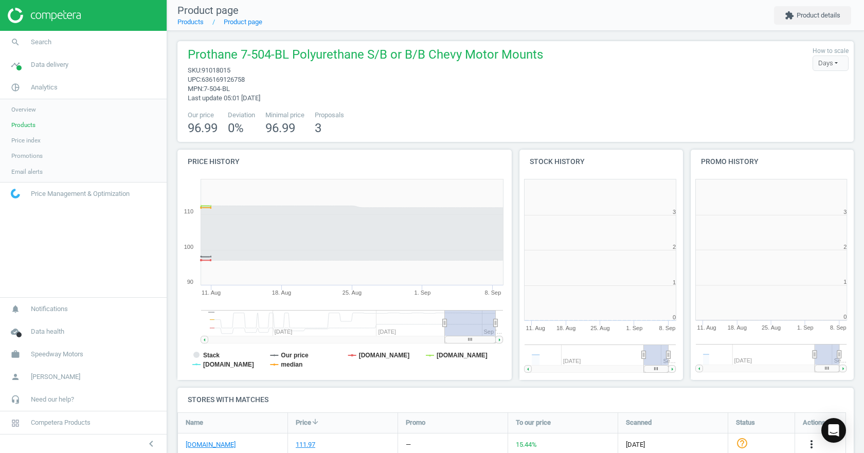
scroll to position [222, 177]
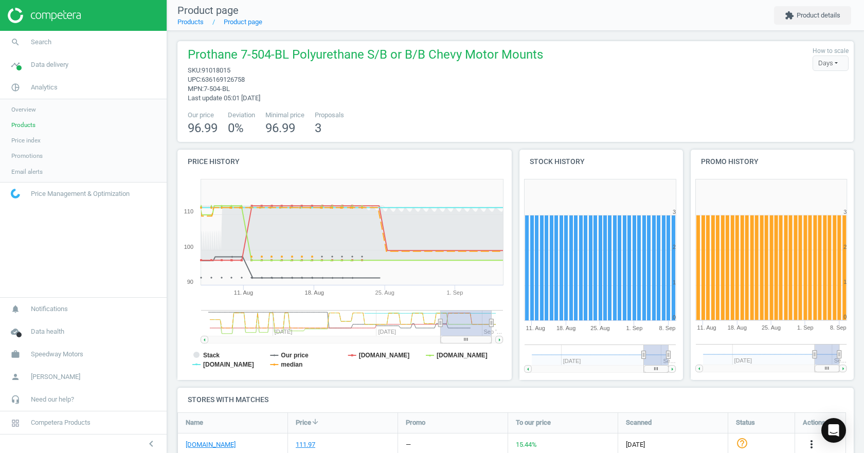
click at [441, 324] on g at bounding box center [352, 326] width 302 height 33
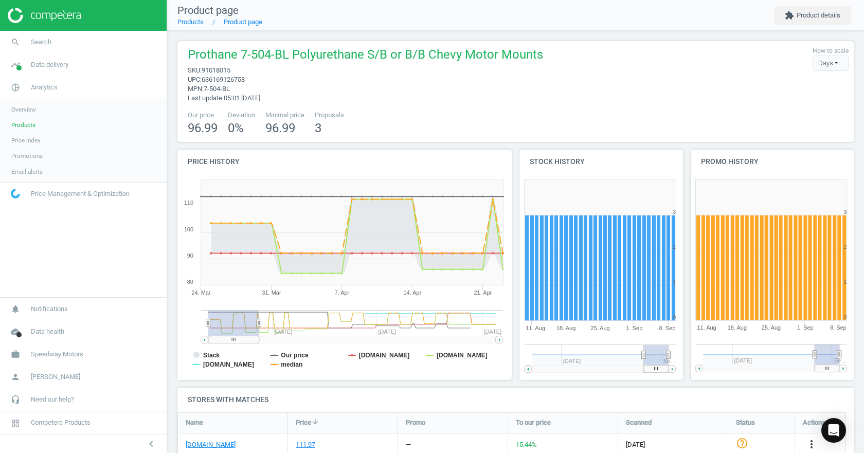
drag, startPoint x: 441, startPoint y: 324, endPoint x: 184, endPoint y: 341, distance: 258.2
click at [184, 341] on icon "Created with Highstock 6.2.0 Stack Our price jegs.com summitracing.com pitstopu…" at bounding box center [342, 277] width 331 height 206
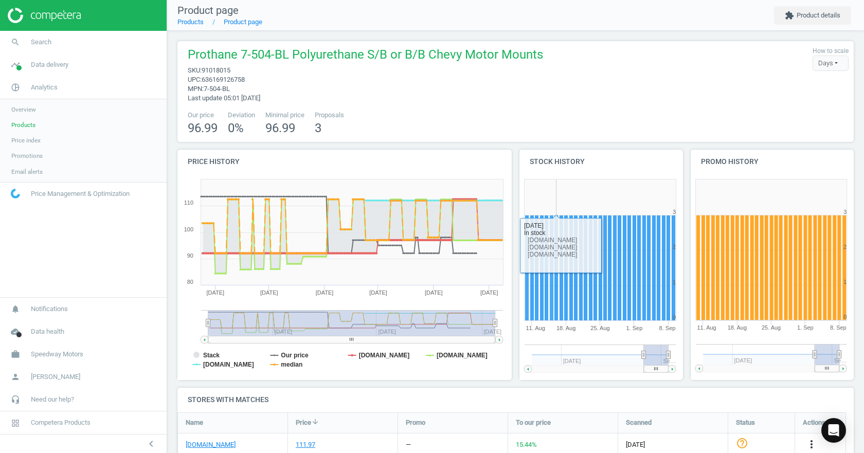
drag, startPoint x: 260, startPoint y: 325, endPoint x: 559, endPoint y: 307, distance: 299.4
click at [554, 305] on div "Price history Created with Highstock 6.2.0 Stack Our price jegs.com summitracin…" at bounding box center [516, 269] width 684 height 238
click at [290, 366] on tspan "median" at bounding box center [292, 364] width 22 height 7
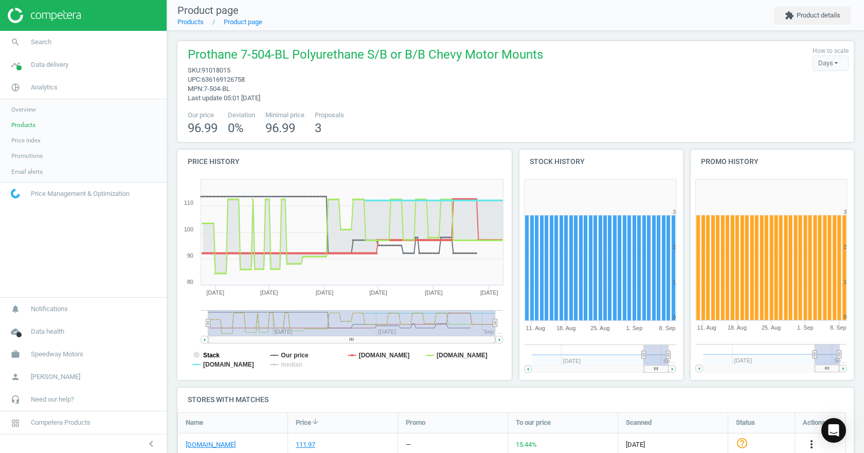
click at [210, 355] on tspan "Stack" at bounding box center [211, 355] width 16 height 7
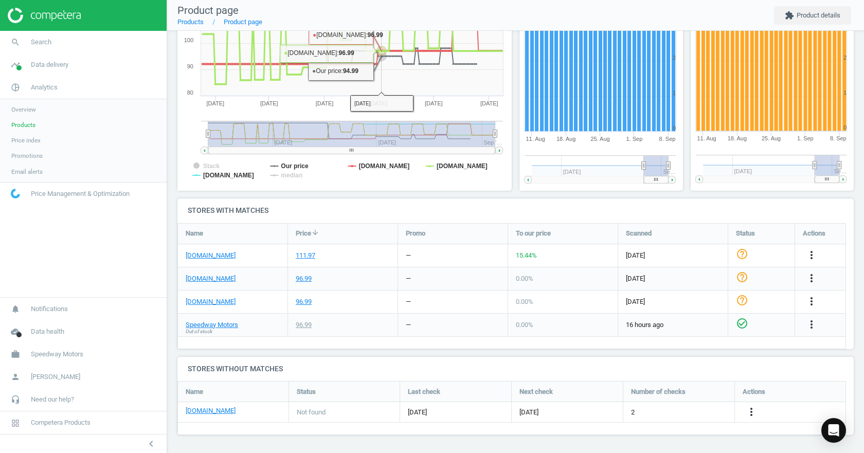
scroll to position [0, 0]
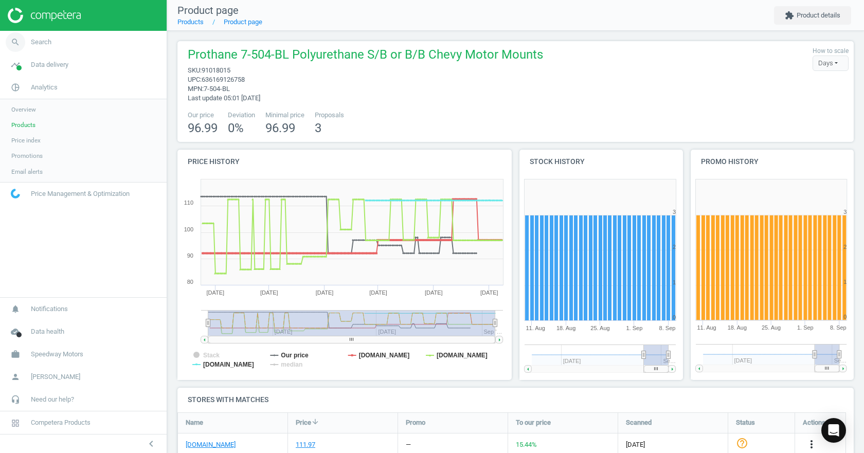
click at [56, 44] on link "search Search" at bounding box center [83, 42] width 167 height 23
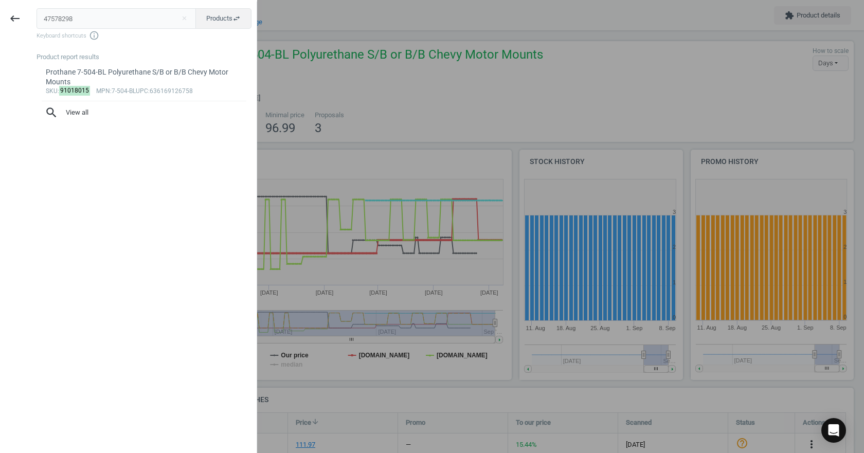
type input "47578298"
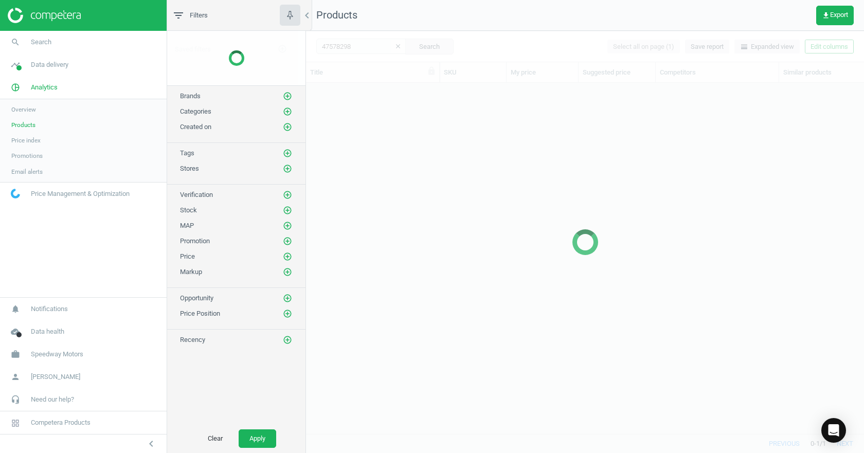
scroll to position [335, 550]
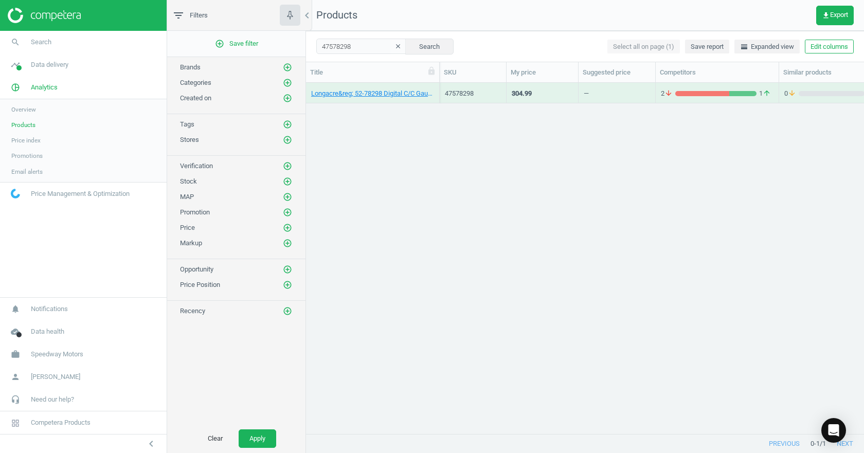
click at [390, 42] on button "clear" at bounding box center [397, 47] width 15 height 14
click at [355, 46] on input "text" at bounding box center [361, 46] width 90 height 15
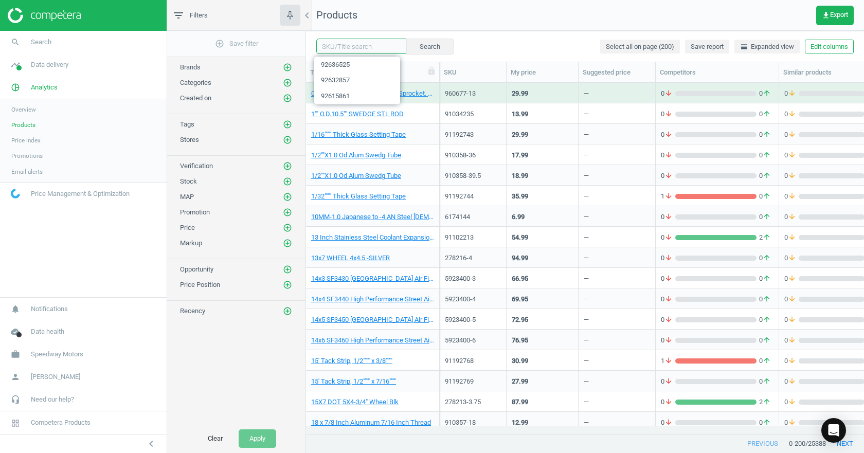
paste input "92636685"
type input "92636685"
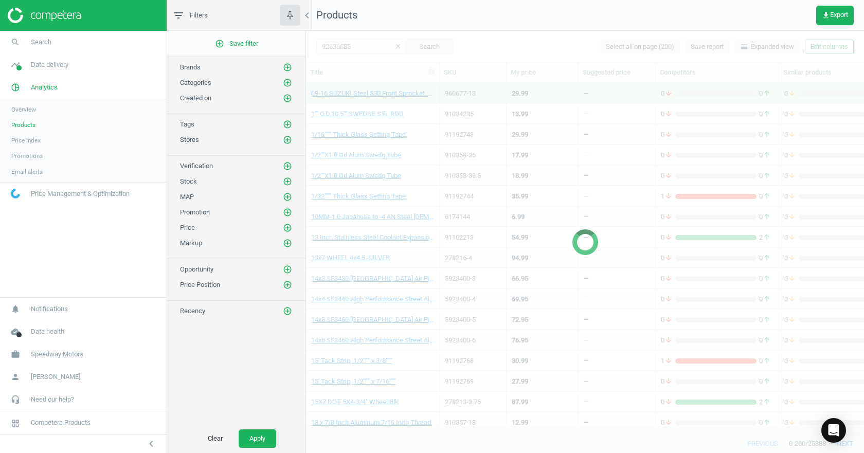
scroll to position [335, 550]
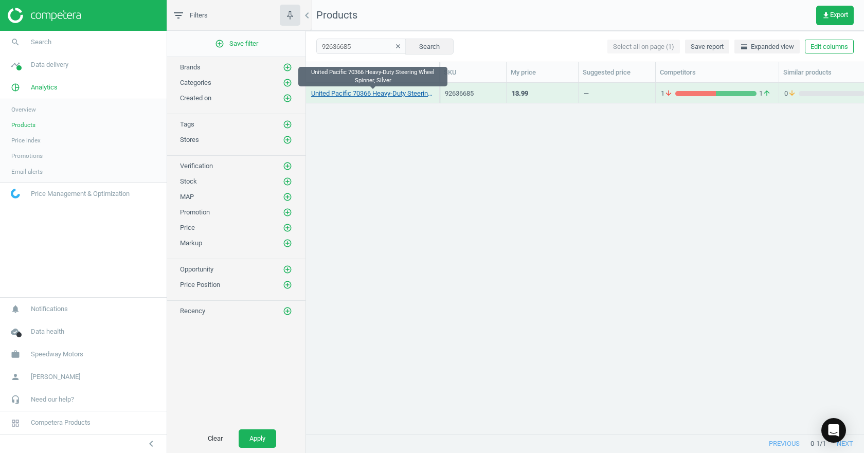
click at [397, 95] on link "United Pacific 70366 Heavy-Duty Steering Wheel Spinner, Silver" at bounding box center [372, 93] width 123 height 9
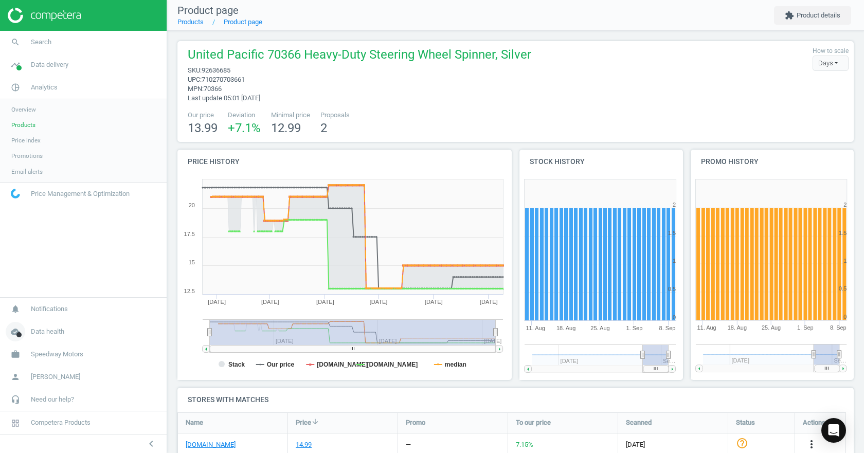
drag, startPoint x: 446, startPoint y: 332, endPoint x: 160, endPoint y: 331, distance: 286.0
click at [153, 331] on section "search Search timeline Data delivery Overview Matches dashboard Matches Rematch…" at bounding box center [432, 226] width 864 height 453
click at [459, 364] on tspan "median" at bounding box center [456, 364] width 22 height 7
click at [232, 365] on tspan "Stack" at bounding box center [236, 364] width 16 height 7
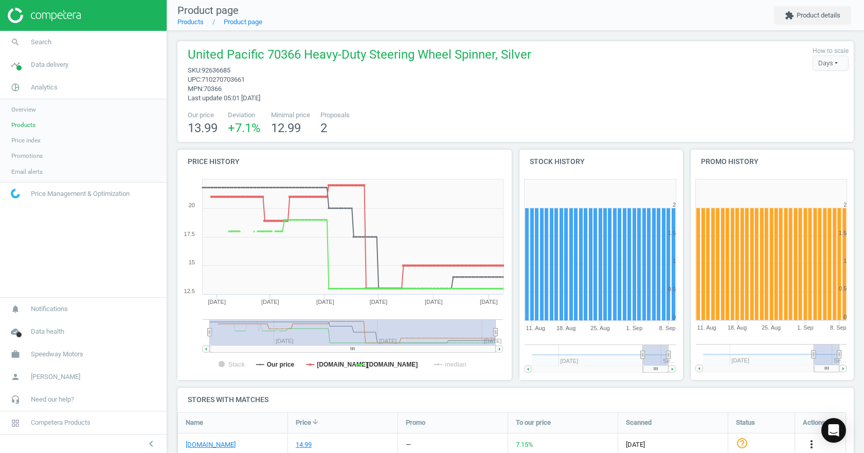
drag, startPoint x: 497, startPoint y: 333, endPoint x: 522, endPoint y: 333, distance: 24.7
click at [522, 333] on div "Price history Created with Highstock 6.2.0 Stack Our price jegs.com summitracin…" at bounding box center [516, 269] width 684 height 238
click at [40, 47] on link "search Search" at bounding box center [83, 42] width 167 height 23
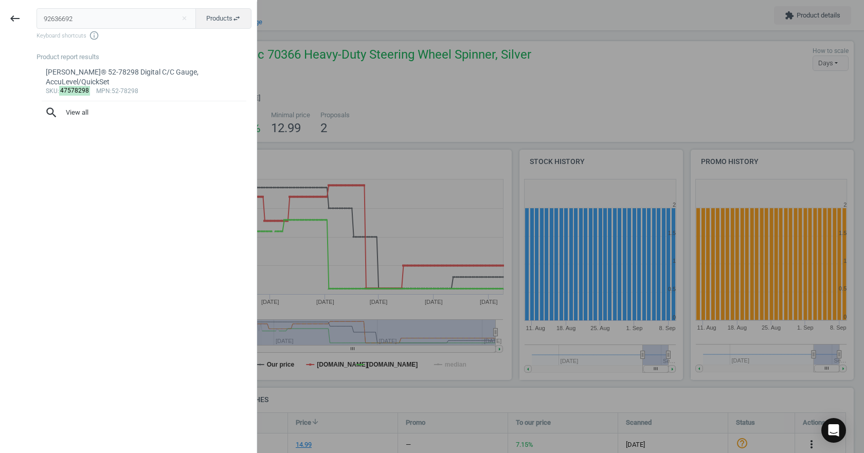
type input "92636692"
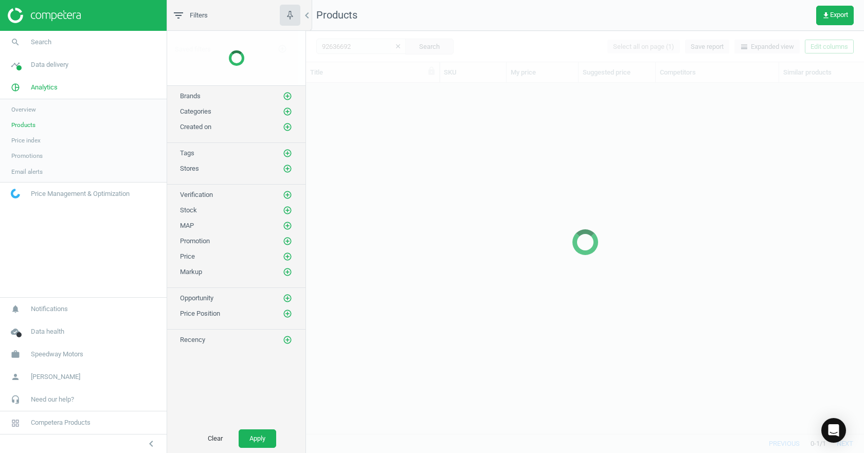
scroll to position [335, 550]
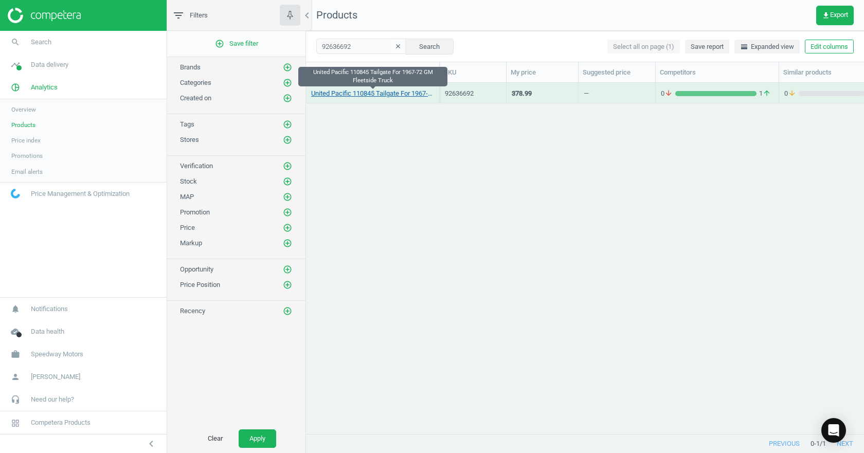
click at [374, 97] on link "United Pacific 110845 Tailgate For 1967-72 GM Fleetside Truck" at bounding box center [372, 93] width 123 height 9
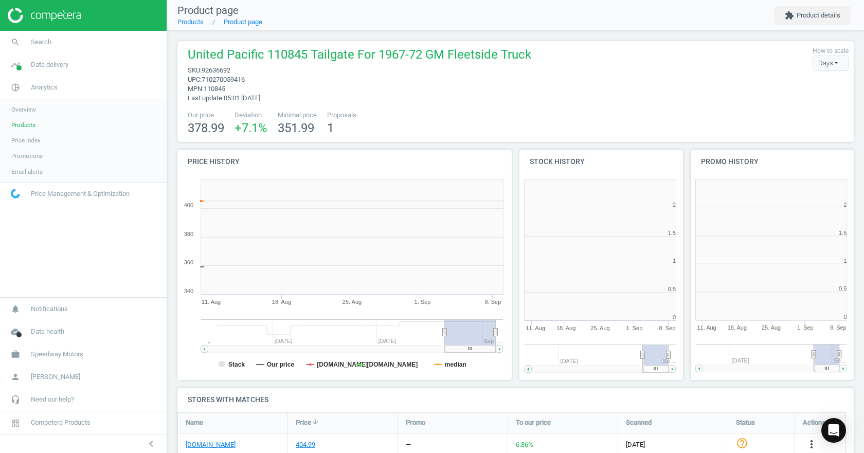
scroll to position [222, 177]
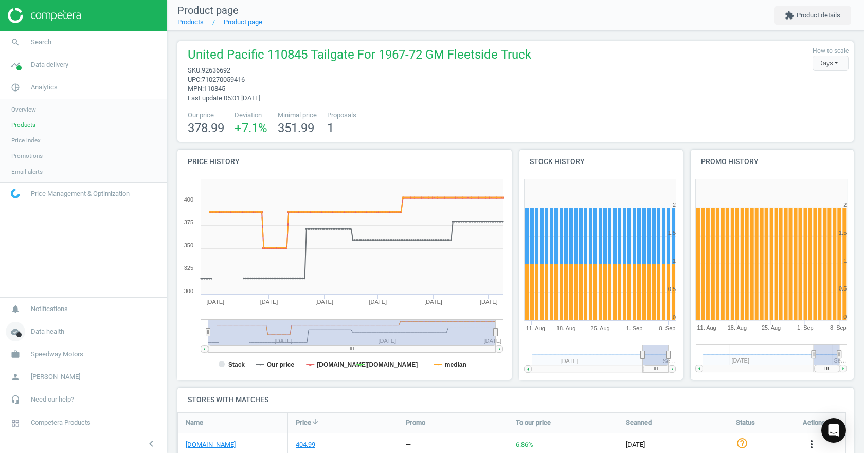
drag, startPoint x: 444, startPoint y: 335, endPoint x: 129, endPoint y: 321, distance: 315.6
click at [130, 321] on section "search Search timeline Data delivery Overview Matches dashboard Matches Rematch…" at bounding box center [432, 226] width 864 height 453
click at [233, 366] on tspan "Stack" at bounding box center [236, 364] width 16 height 7
click at [454, 366] on tspan "median" at bounding box center [456, 364] width 22 height 7
click at [397, 368] on tspan "[DOMAIN_NAME]" at bounding box center [392, 364] width 51 height 7
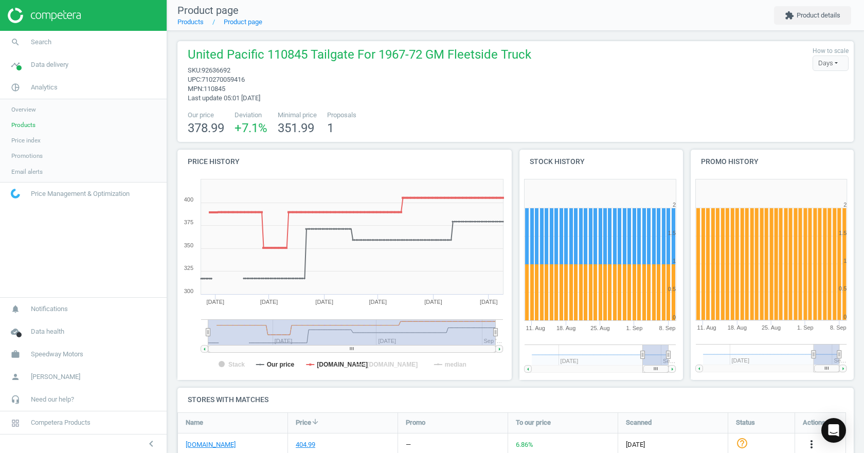
click at [397, 368] on tspan "[DOMAIN_NAME]" at bounding box center [392, 364] width 51 height 7
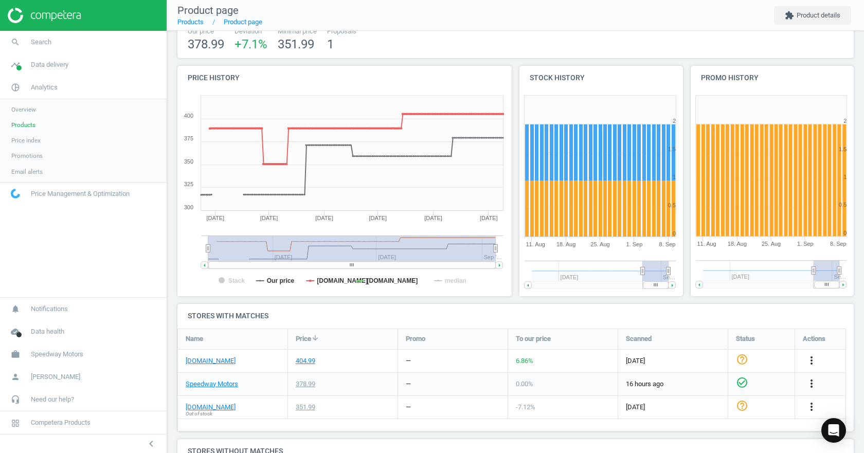
scroll to position [0, 0]
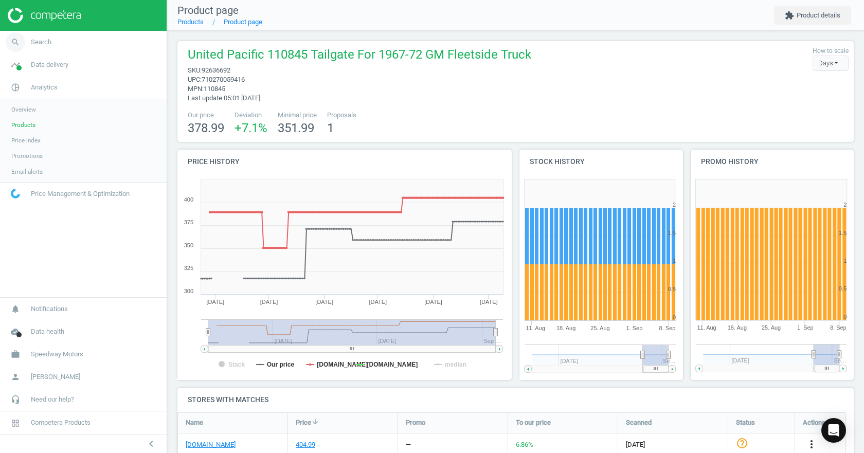
click at [58, 42] on link "search Search" at bounding box center [83, 42] width 167 height 23
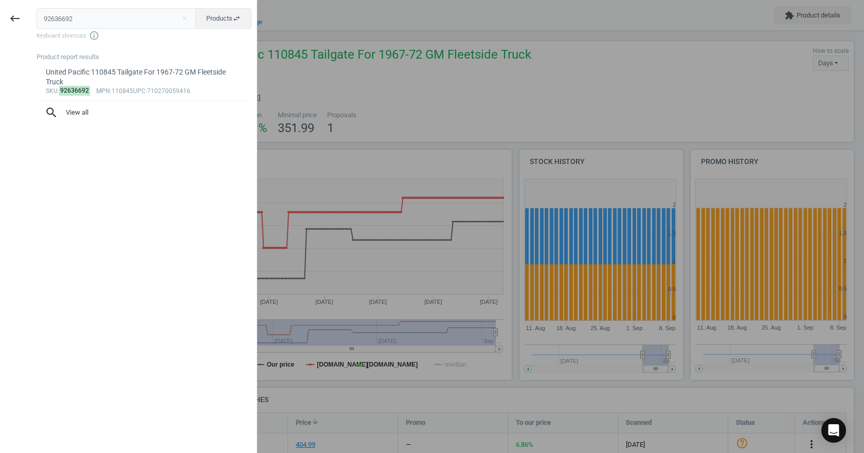
click at [91, 16] on input "92636692" at bounding box center [117, 18] width 160 height 21
type input "92633659"
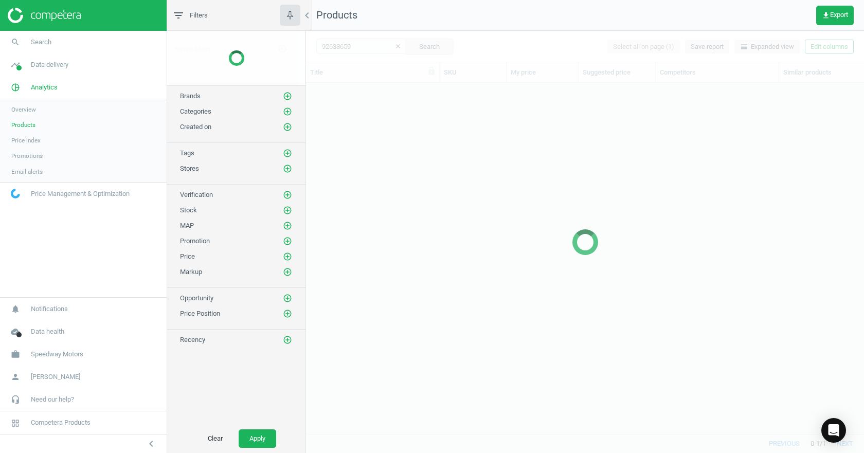
scroll to position [335, 550]
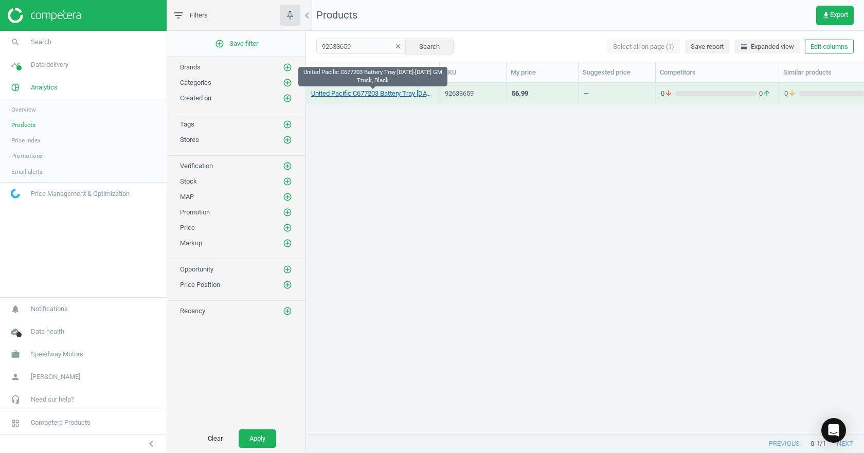
click at [408, 94] on link "United Pacific C677203 Battery Tray 1967-1972 GM Truck, Black" at bounding box center [372, 93] width 123 height 9
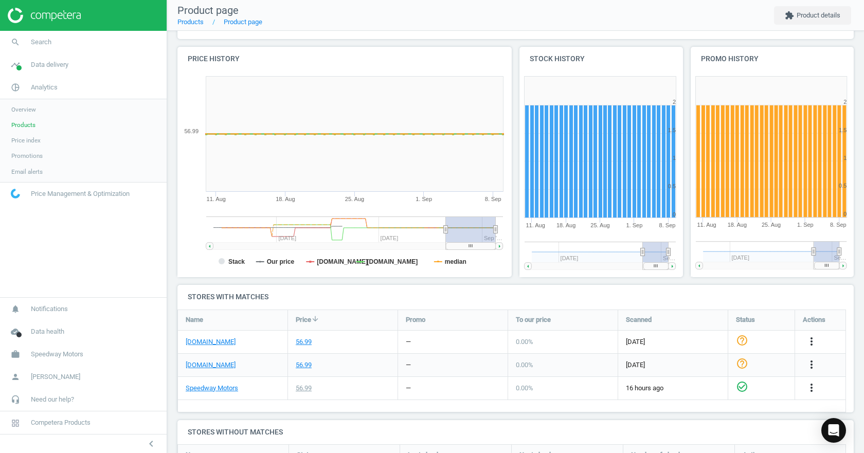
scroll to position [154, 0]
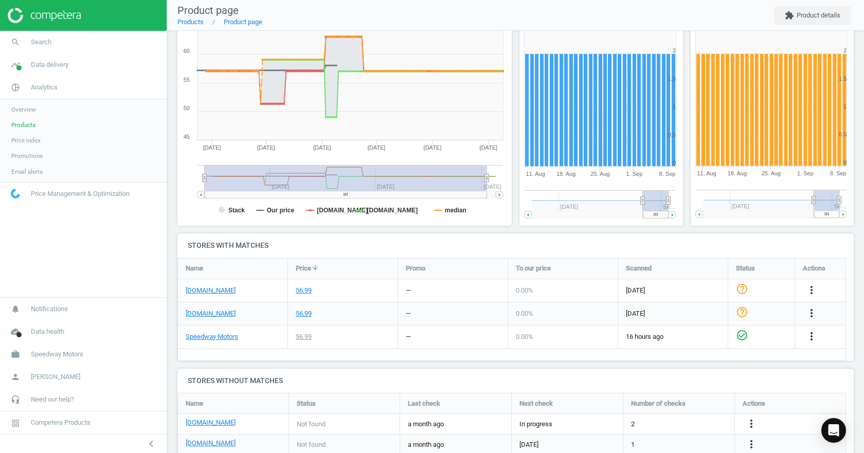
drag, startPoint x: 444, startPoint y: 179, endPoint x: 71, endPoint y: 185, distance: 372.9
click at [72, 186] on section "search Search timeline Data delivery Overview Matches dashboard Matches Rematch…" at bounding box center [432, 226] width 864 height 453
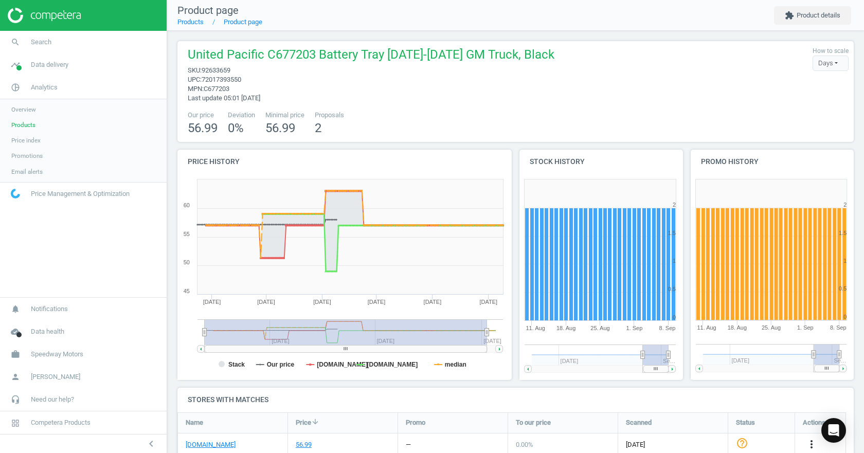
click at [445, 362] on tspan "median" at bounding box center [456, 364] width 22 height 7
click at [446, 366] on tspan "median" at bounding box center [456, 364] width 22 height 7
click at [448, 364] on tspan "median" at bounding box center [456, 364] width 22 height 7
click at [34, 44] on span "Search" at bounding box center [41, 42] width 21 height 9
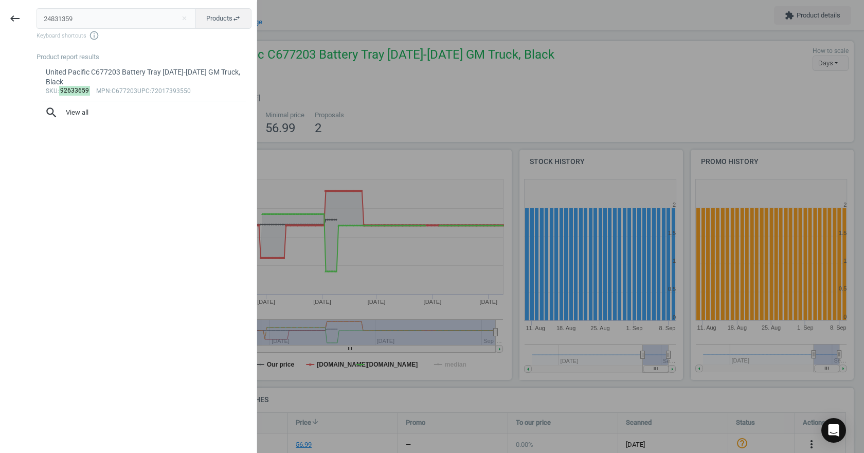
type input "24831359"
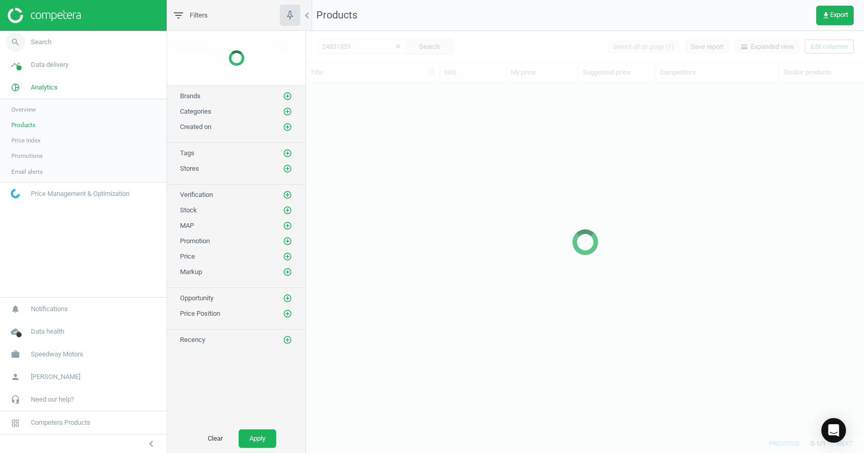
scroll to position [335, 550]
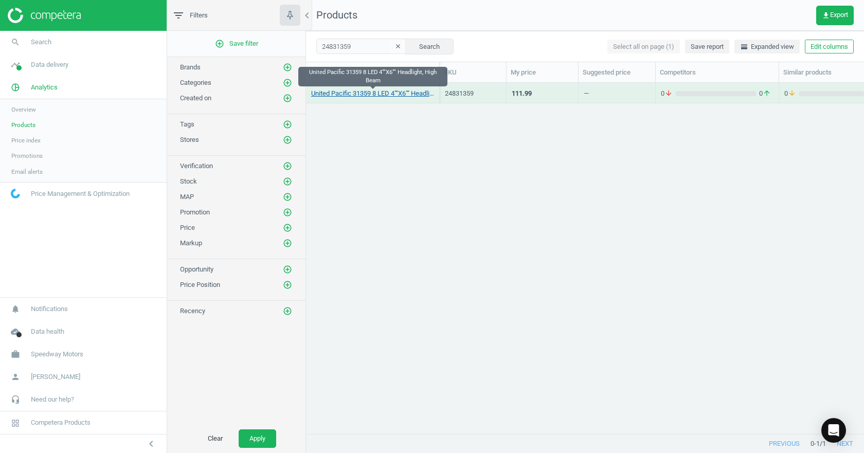
click at [389, 90] on link "United Pacific 31359 8 LED 4""X6"" Headlight, High Beam" at bounding box center [372, 93] width 123 height 9
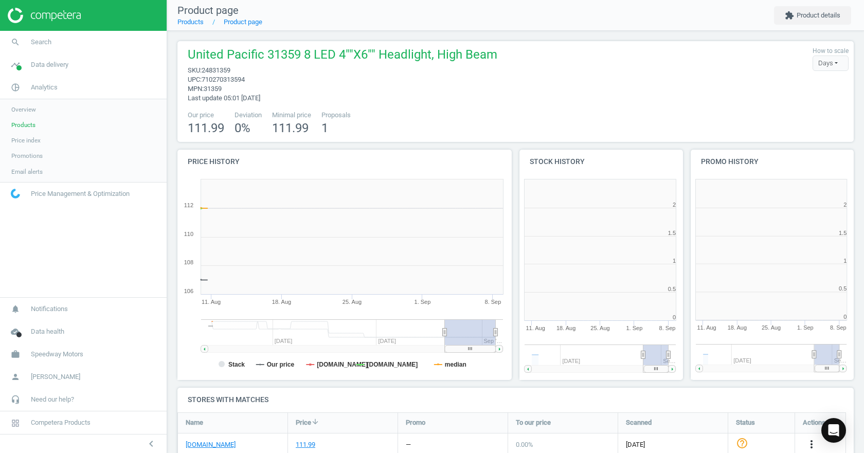
scroll to position [222, 177]
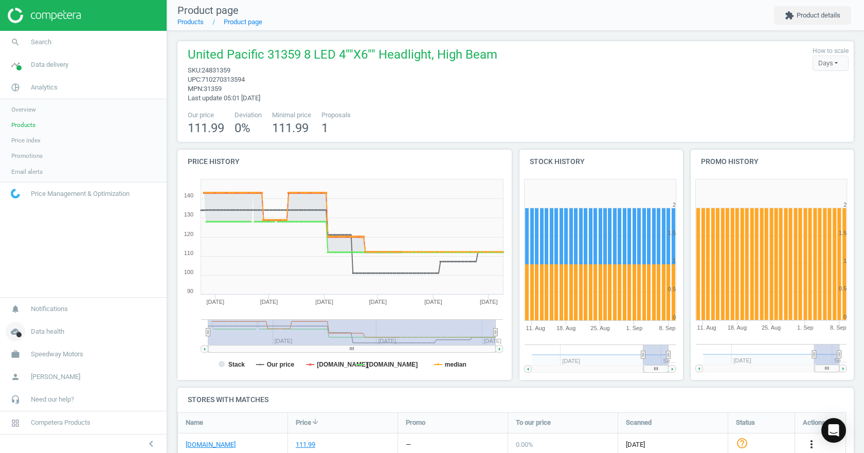
drag, startPoint x: 442, startPoint y: 331, endPoint x: 140, endPoint y: 323, distance: 302.0
click at [141, 323] on section "search Search timeline Data delivery Overview Matches dashboard Matches Rematch…" at bounding box center [432, 226] width 864 height 453
click at [190, 311] on rect at bounding box center [342, 277] width 331 height 206
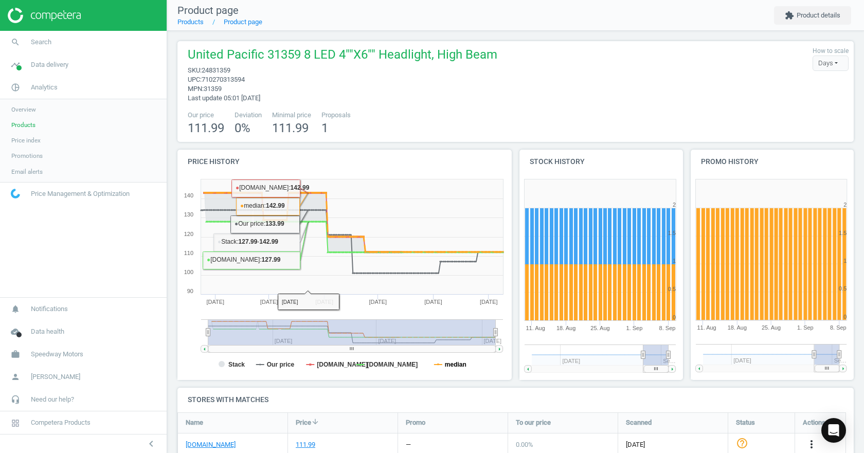
click at [448, 366] on tspan "median" at bounding box center [456, 364] width 22 height 7
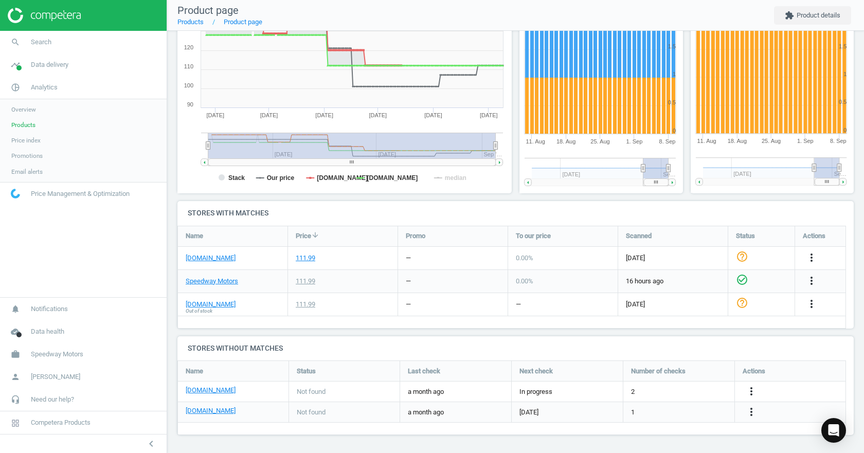
scroll to position [0, 0]
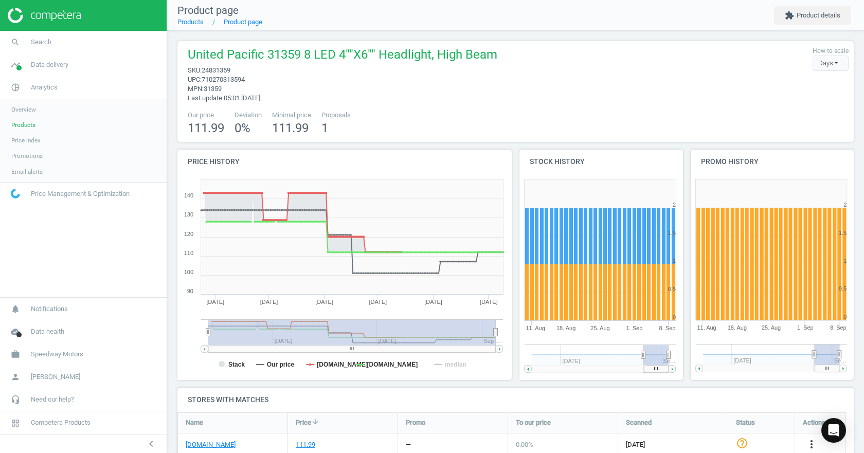
click at [229, 70] on span "24831359" at bounding box center [216, 70] width 29 height 8
click at [229, 69] on span "24831359" at bounding box center [216, 70] width 29 height 8
copy span "24831359"
click at [65, 42] on link "search Search" at bounding box center [83, 42] width 167 height 23
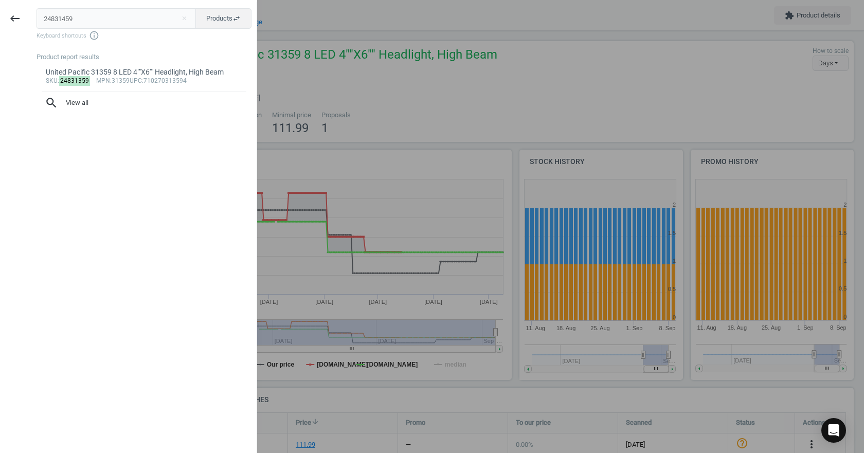
type input "24831459"
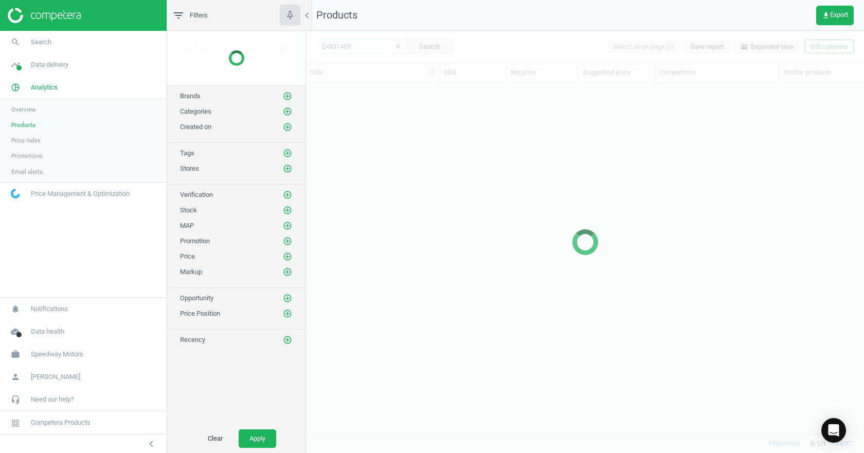
scroll to position [335, 550]
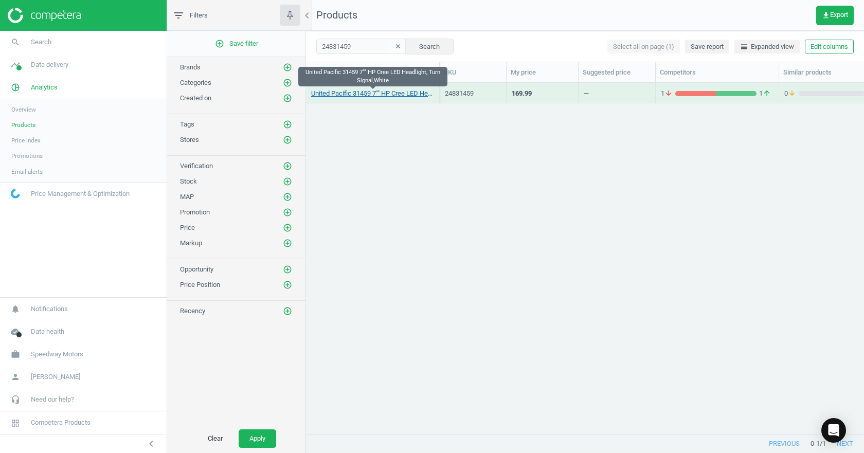
click at [372, 93] on link "United Pacific 31459 7"" HP Cree LED Headlight, Turn Signal,White" at bounding box center [372, 93] width 123 height 9
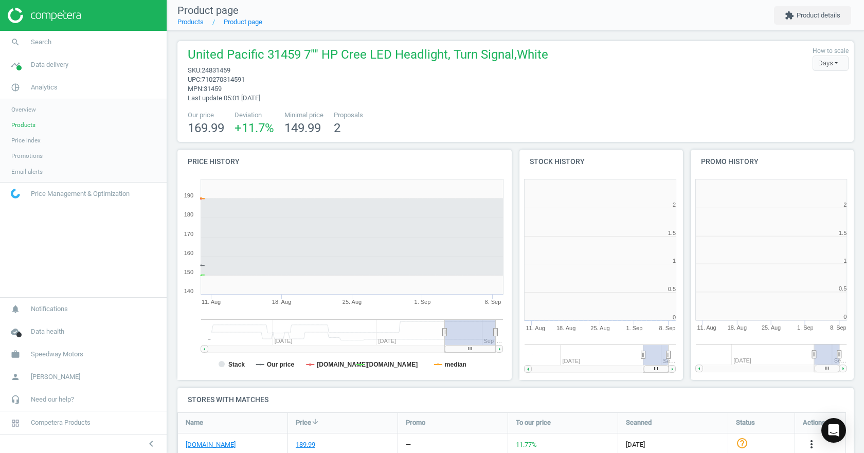
scroll to position [222, 177]
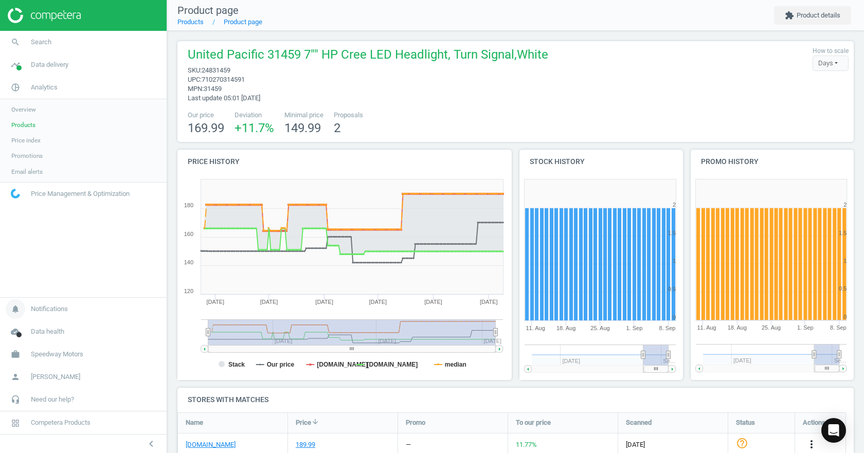
drag, startPoint x: 444, startPoint y: 332, endPoint x: 124, endPoint y: 303, distance: 321.2
click at [124, 303] on section "search Search timeline Data delivery Overview Matches dashboard Matches Rematch…" at bounding box center [432, 226] width 864 height 453
click at [458, 367] on tspan "median" at bounding box center [456, 364] width 22 height 7
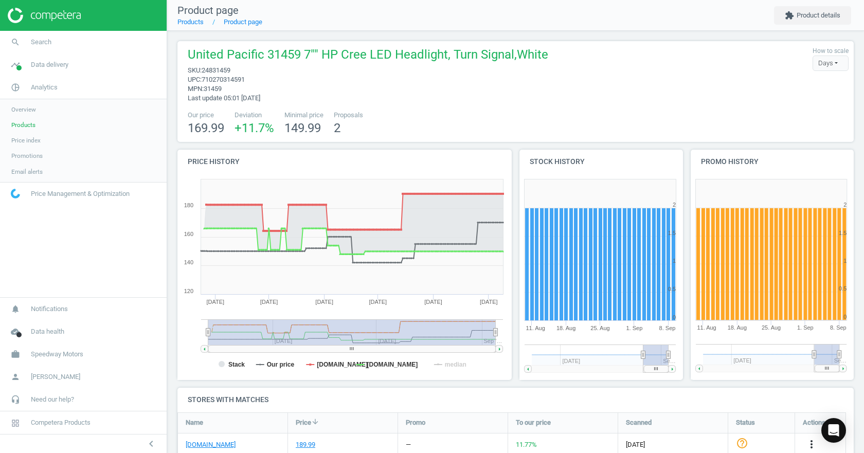
click at [226, 362] on rect at bounding box center [342, 277] width 331 height 206
click at [225, 70] on span "24831459" at bounding box center [216, 70] width 29 height 8
copy span "24831459"
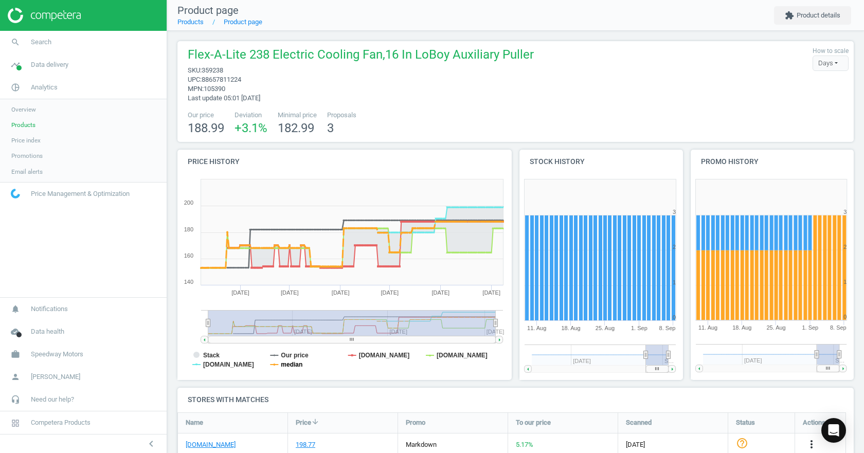
click at [283, 365] on tspan "median" at bounding box center [292, 364] width 22 height 7
click at [213, 354] on tspan "Stack" at bounding box center [211, 355] width 16 height 7
